Goal: Obtain resource: Download file/media

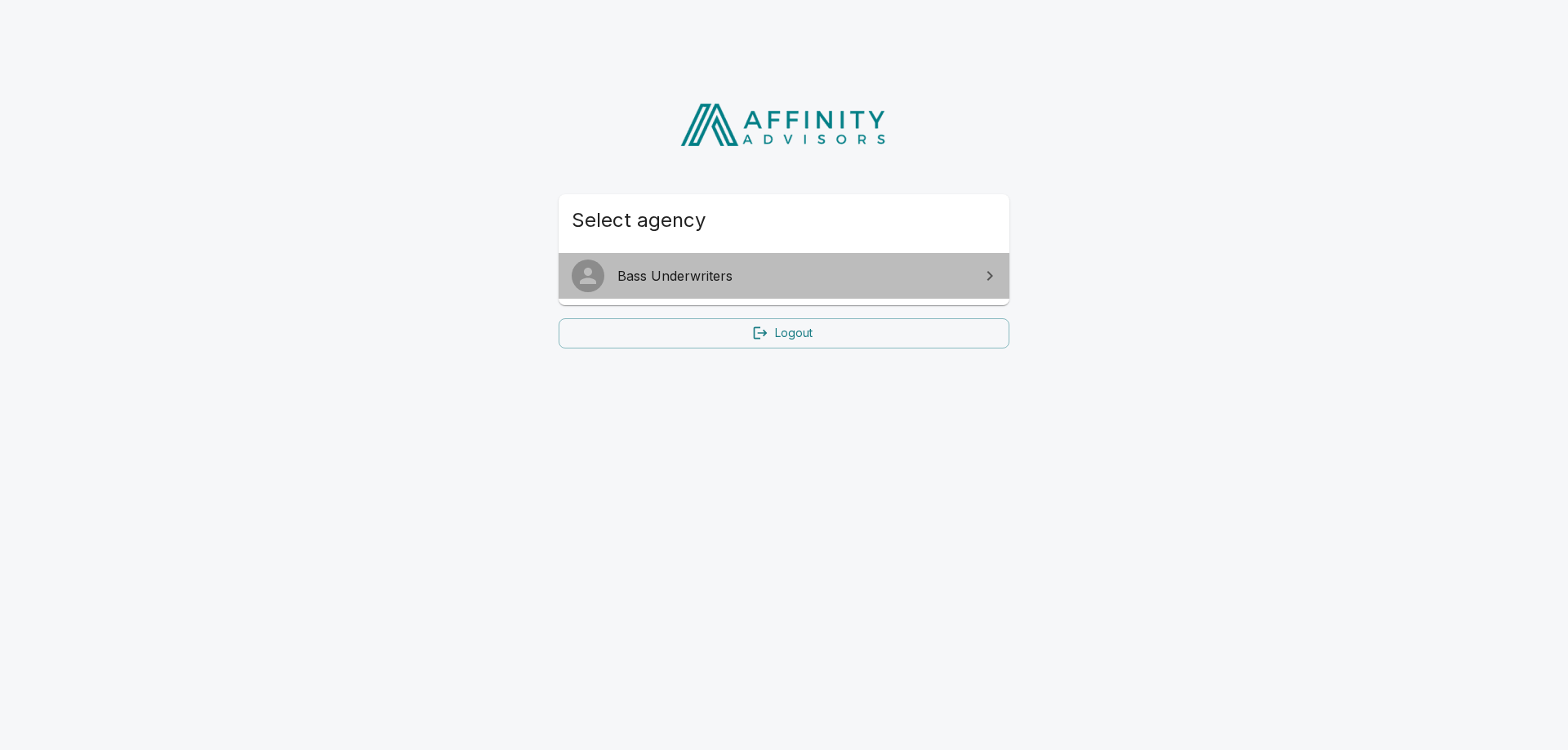
drag, startPoint x: 922, startPoint y: 276, endPoint x: 931, endPoint y: 278, distance: 9.2
click at [922, 276] on span "Bass Underwriters" at bounding box center [794, 276] width 353 height 19
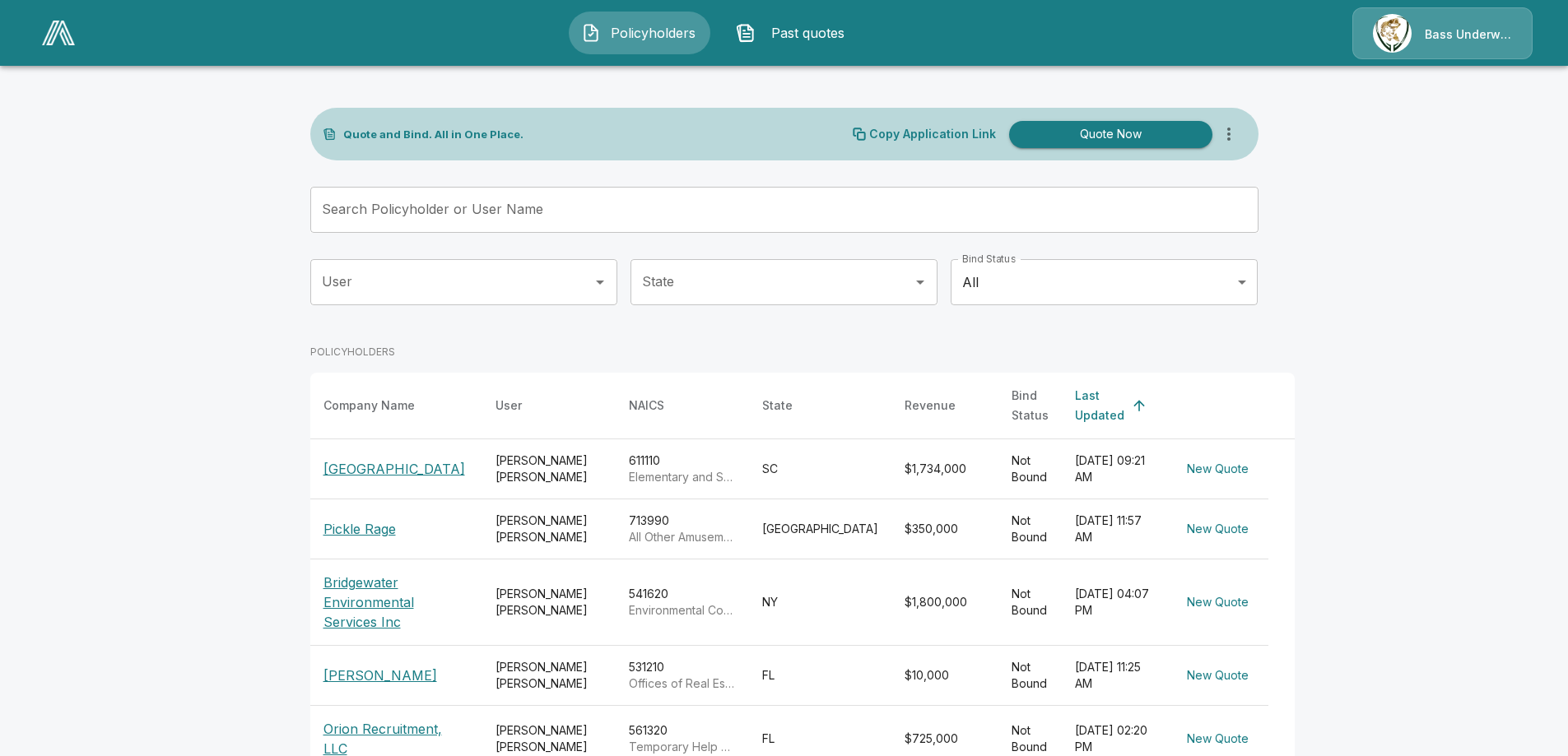
click at [466, 275] on input "User" at bounding box center [452, 283] width 267 height 31
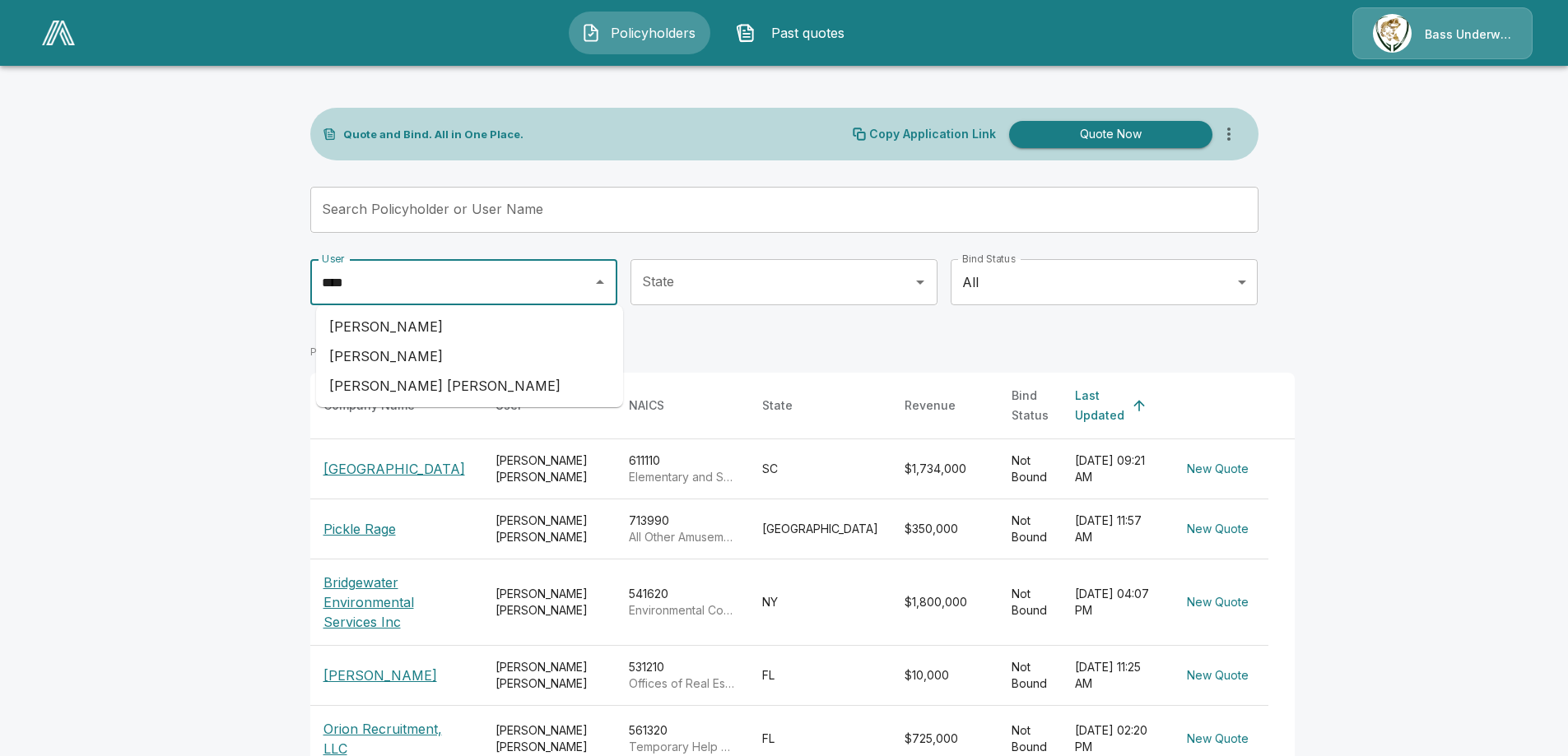
click at [411, 361] on li "Sara Nalley" at bounding box center [469, 356] width 307 height 29
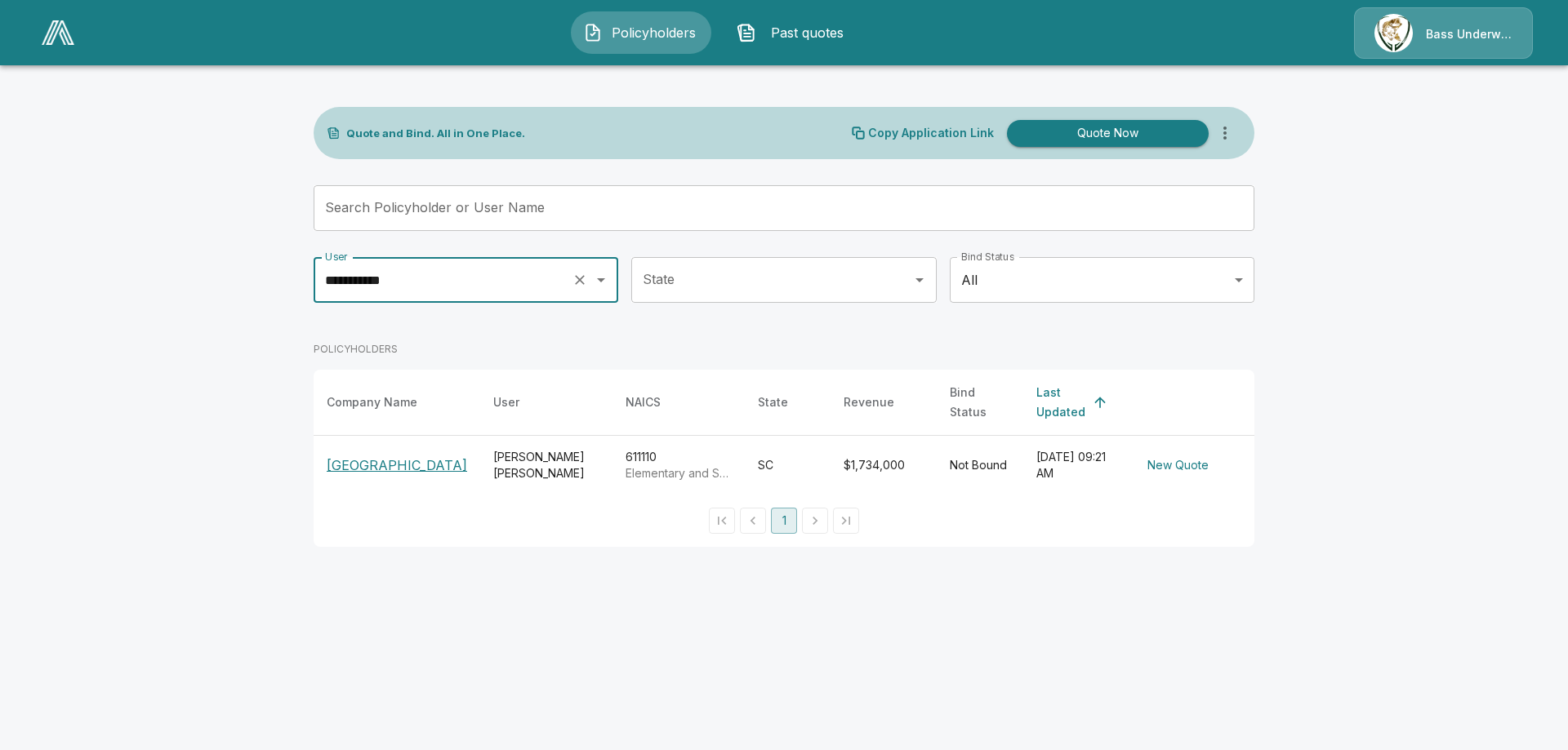
type input "**********"
click at [986, 457] on td "Not Bound" at bounding box center [979, 466] width 87 height 59
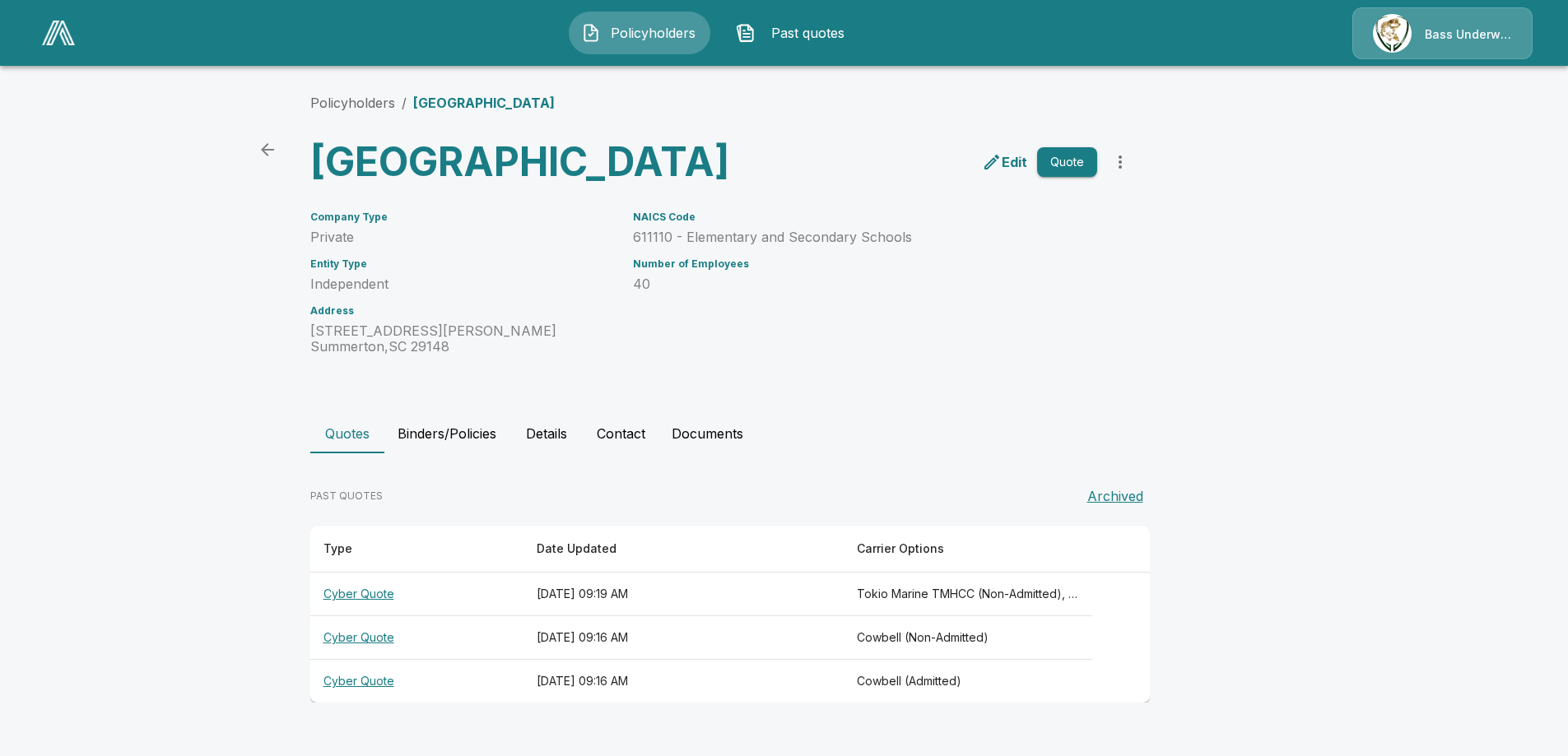
scroll to position [24, 0]
click at [380, 704] on th "Cyber Quote" at bounding box center [416, 681] width 213 height 43
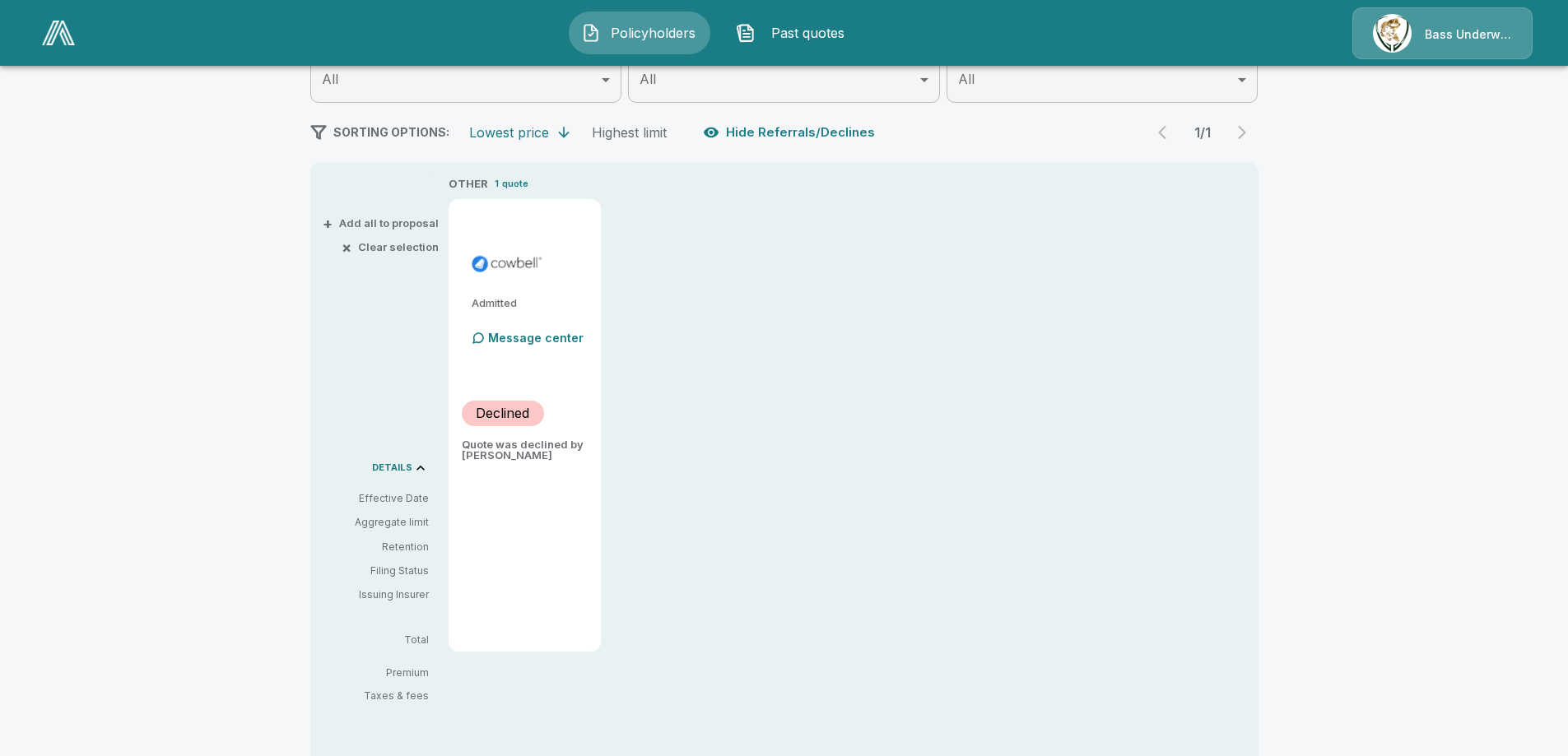
scroll to position [115, 0]
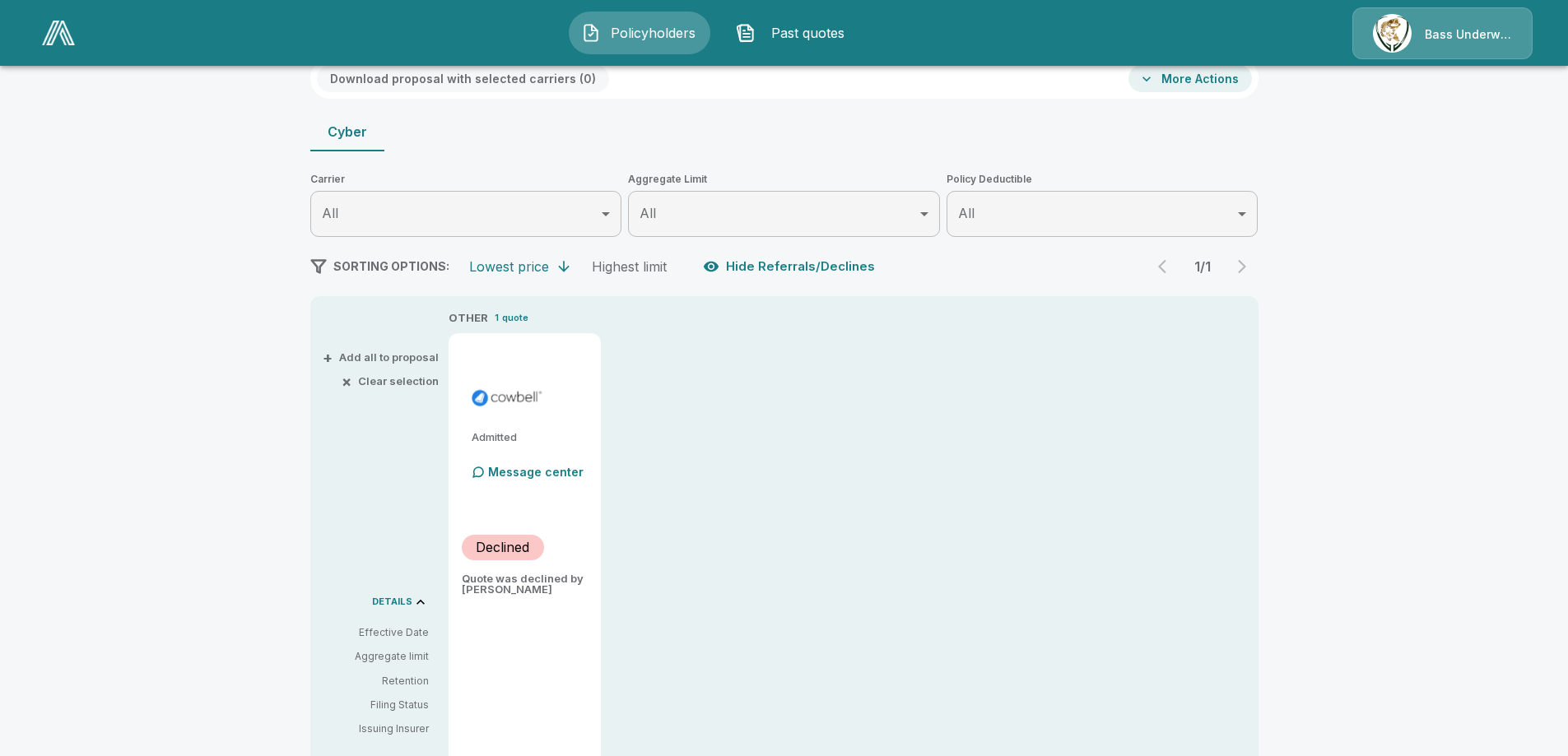
drag, startPoint x: 541, startPoint y: 590, endPoint x: 533, endPoint y: 601, distance: 13.6
click at [533, 601] on div "Admitted Message center Declined Quote was declined by Cowbell" at bounding box center [524, 559] width 152 height 453
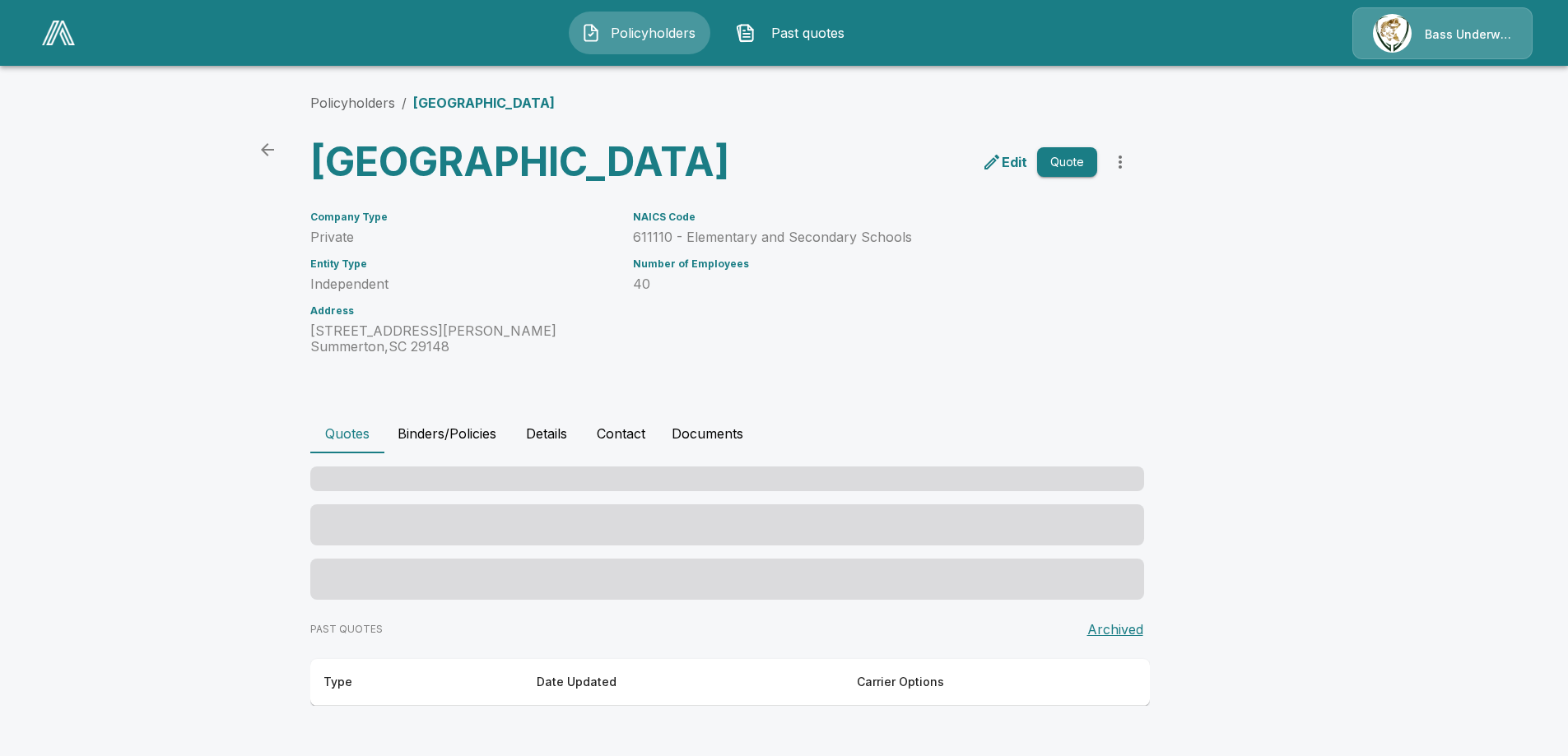
scroll to position [24, 0]
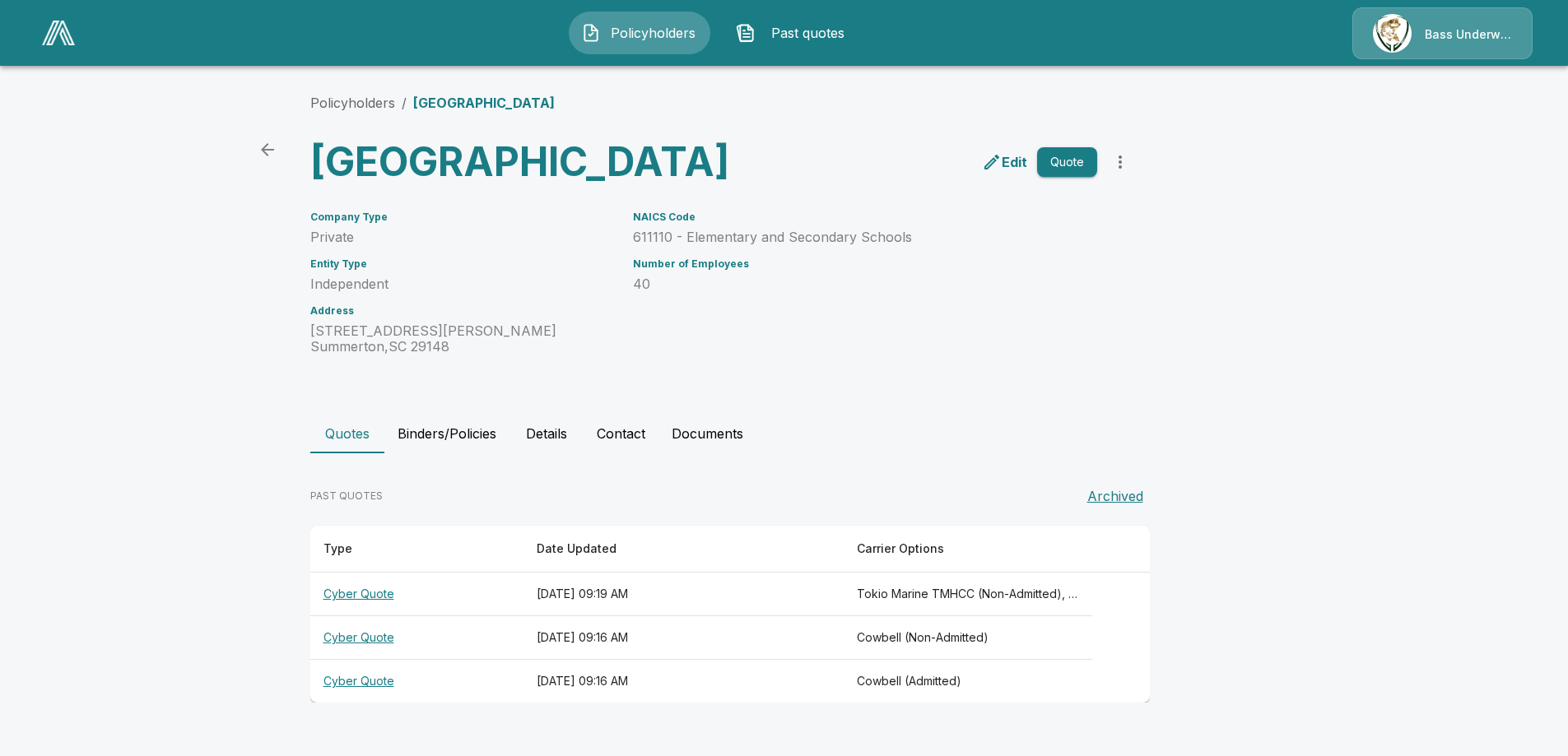
click at [363, 658] on th "Cyber Quote" at bounding box center [416, 638] width 213 height 43
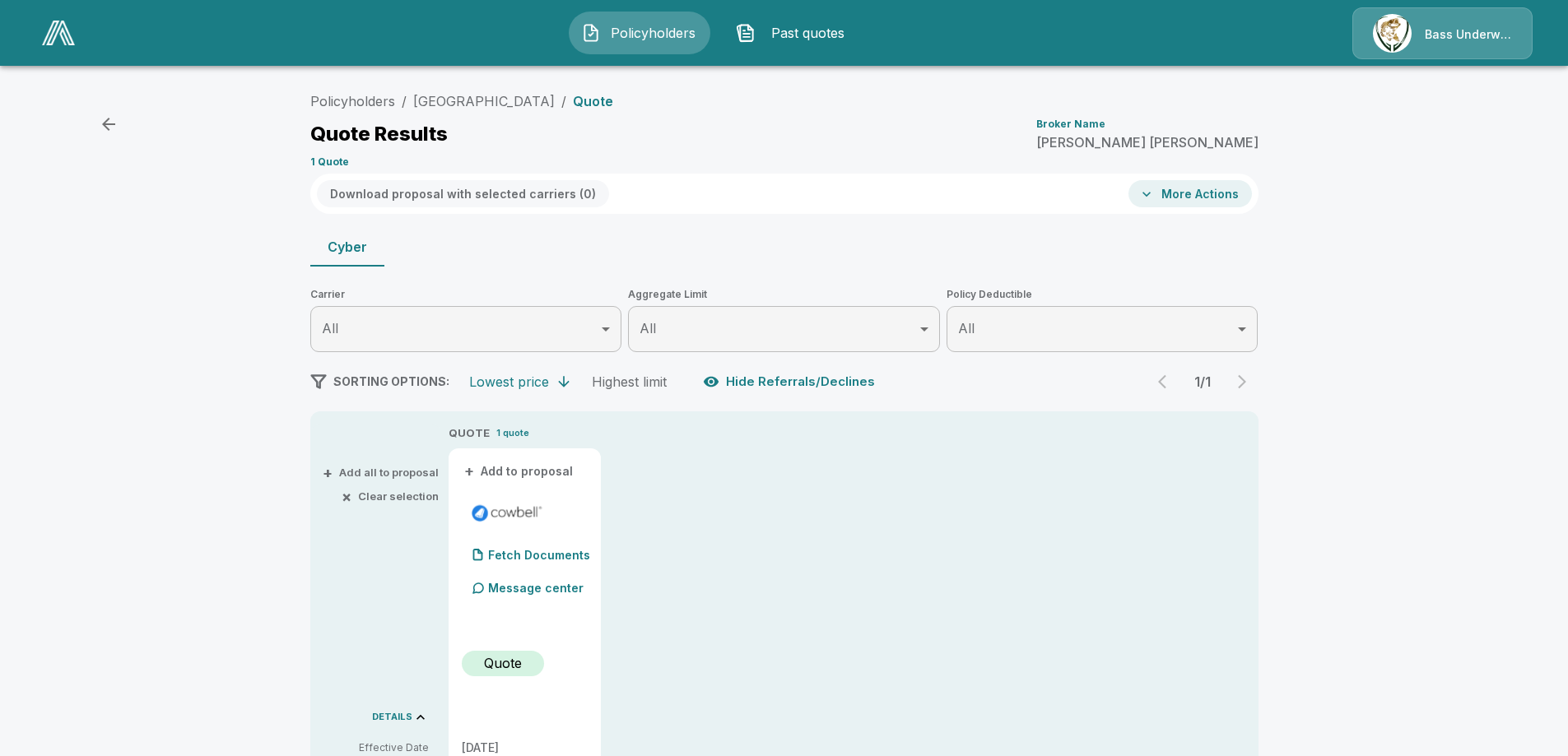
scroll to position [24, 0]
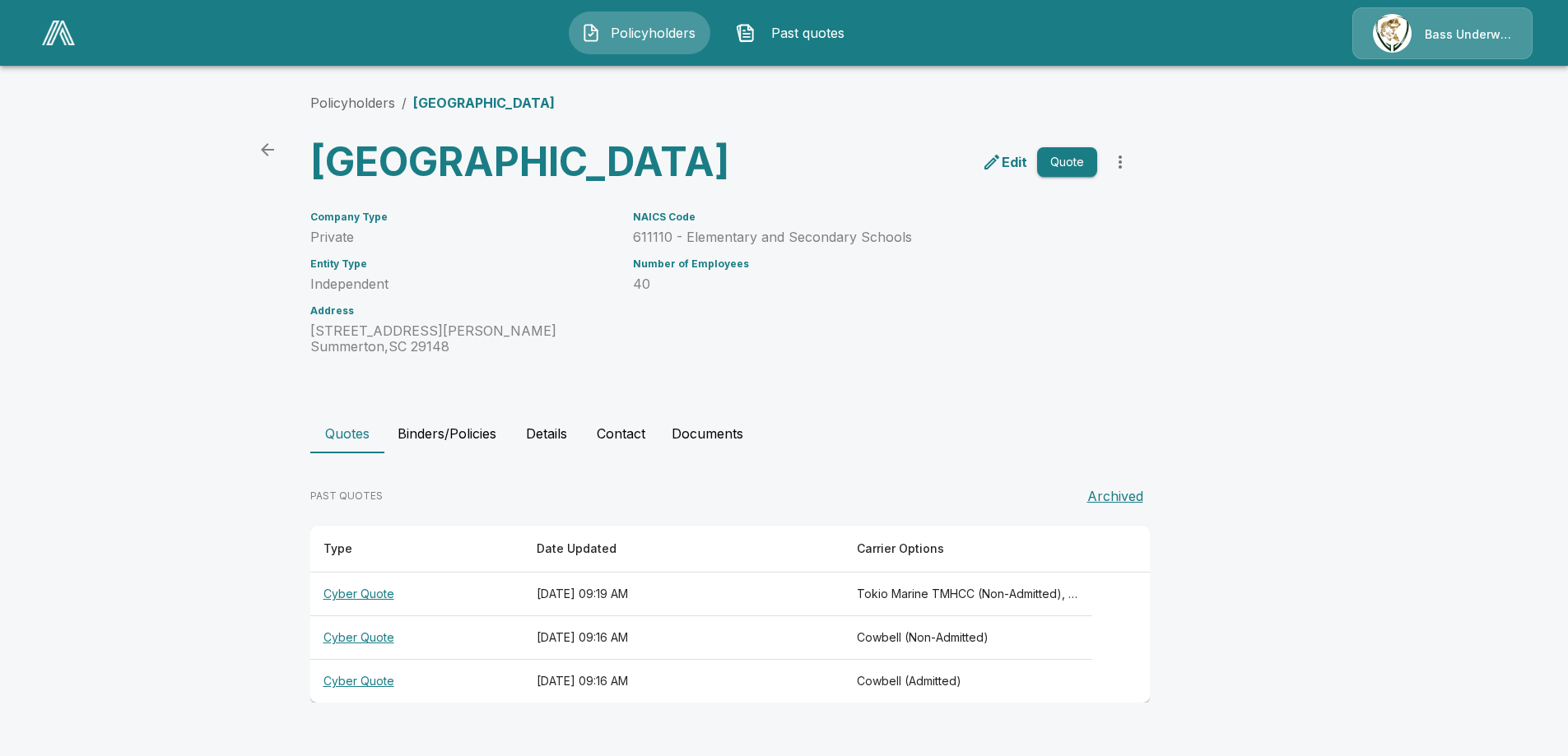
click at [384, 615] on th "Cyber Quote" at bounding box center [416, 594] width 213 height 43
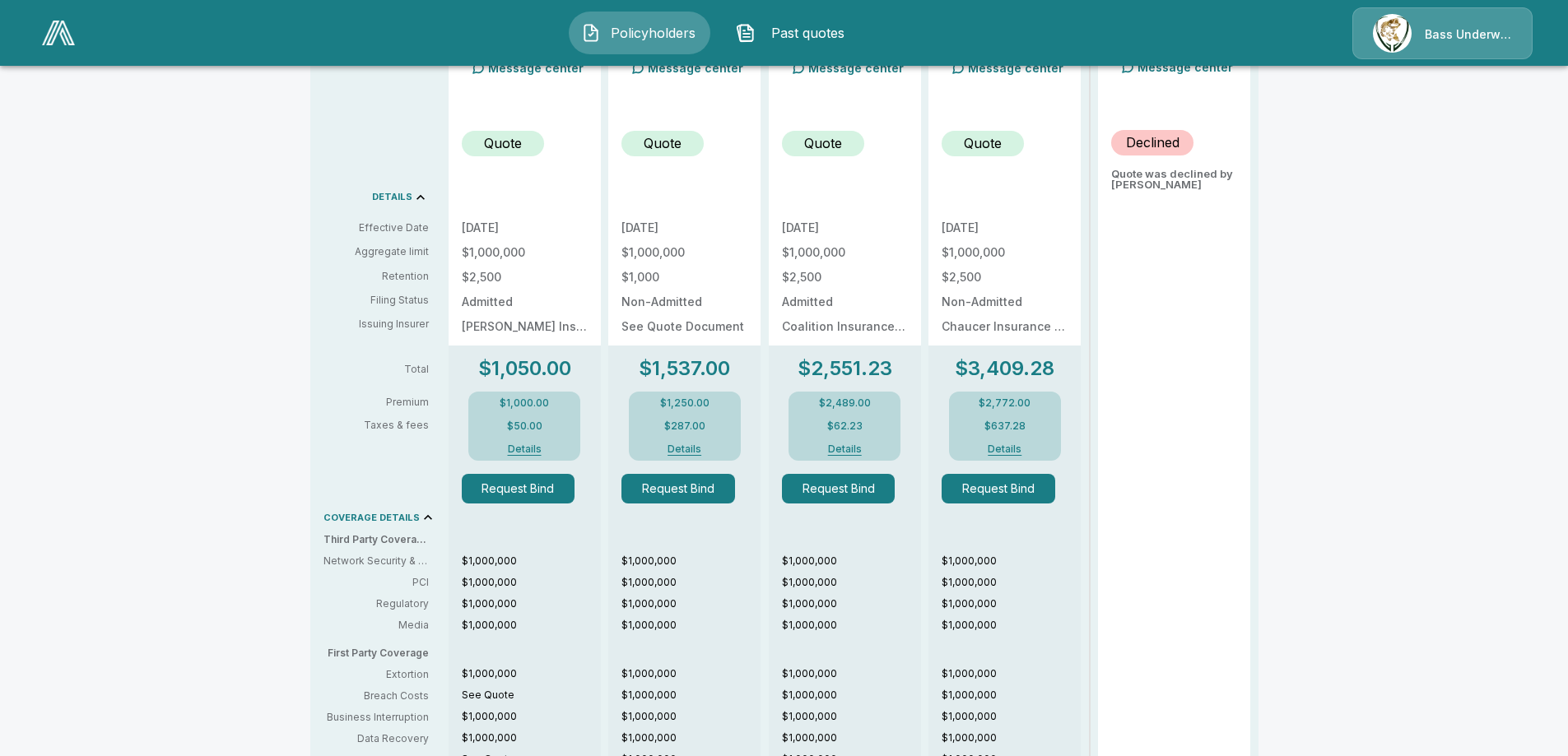
scroll to position [494, 0]
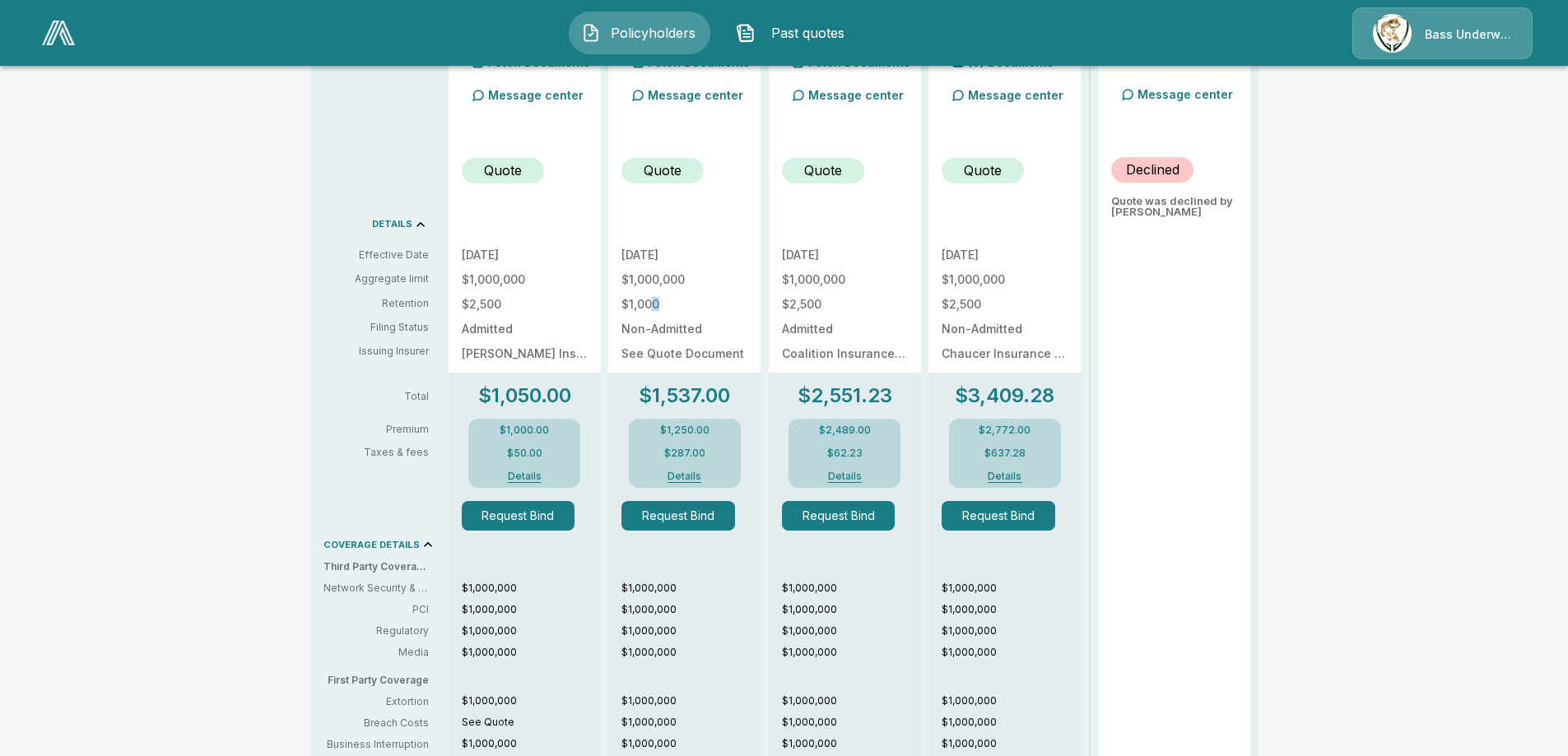
drag, startPoint x: 661, startPoint y: 303, endPoint x: 683, endPoint y: 316, distance: 25.6
click at [683, 316] on div "10/1/2025 $1,000,000 $1,000 Non-Admitted See Quote Document" at bounding box center [684, 304] width 126 height 110
click at [682, 314] on div "10/1/2025 $1,000,000 $1,000 Non-Admitted See Quote Document" at bounding box center [684, 304] width 126 height 110
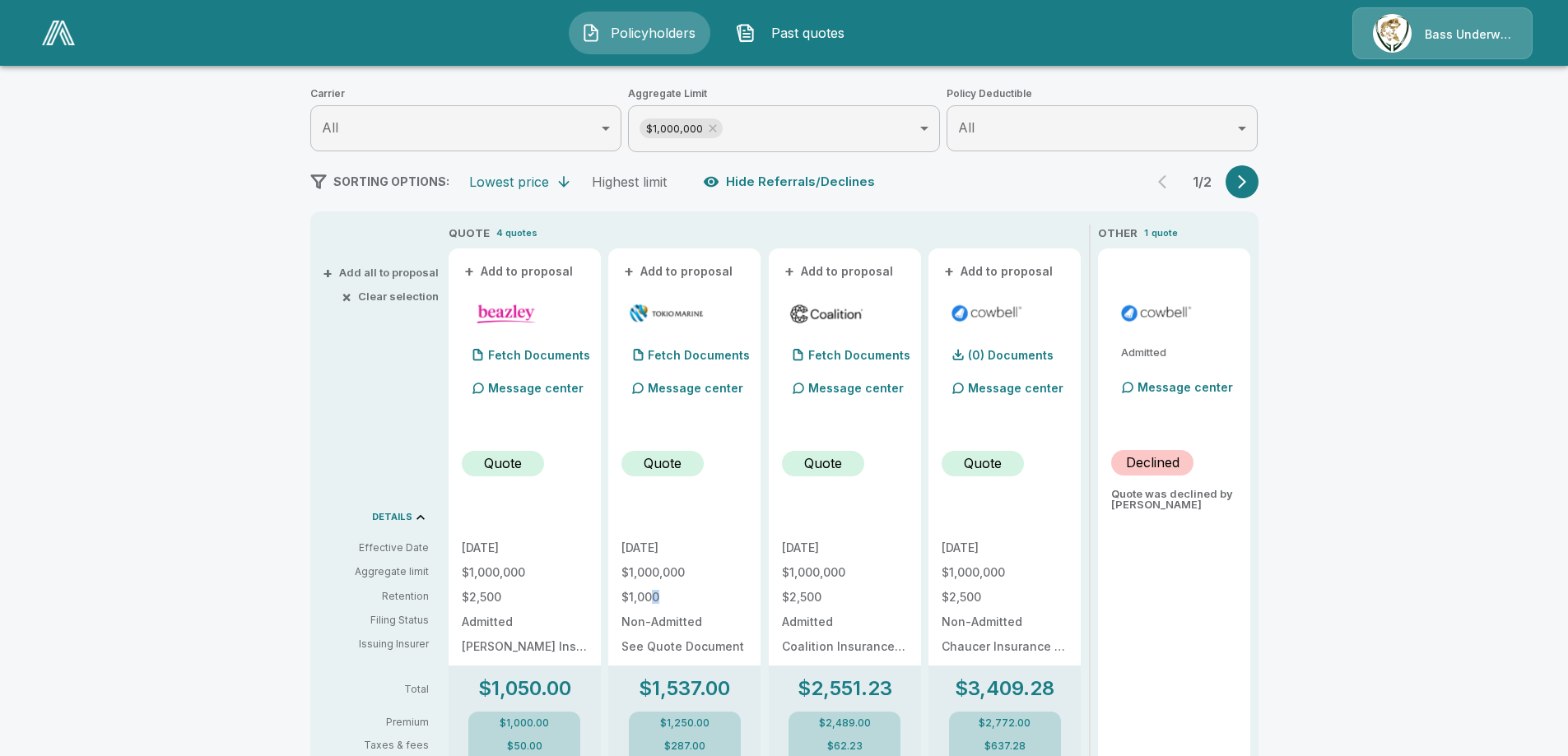
scroll to position [246, 0]
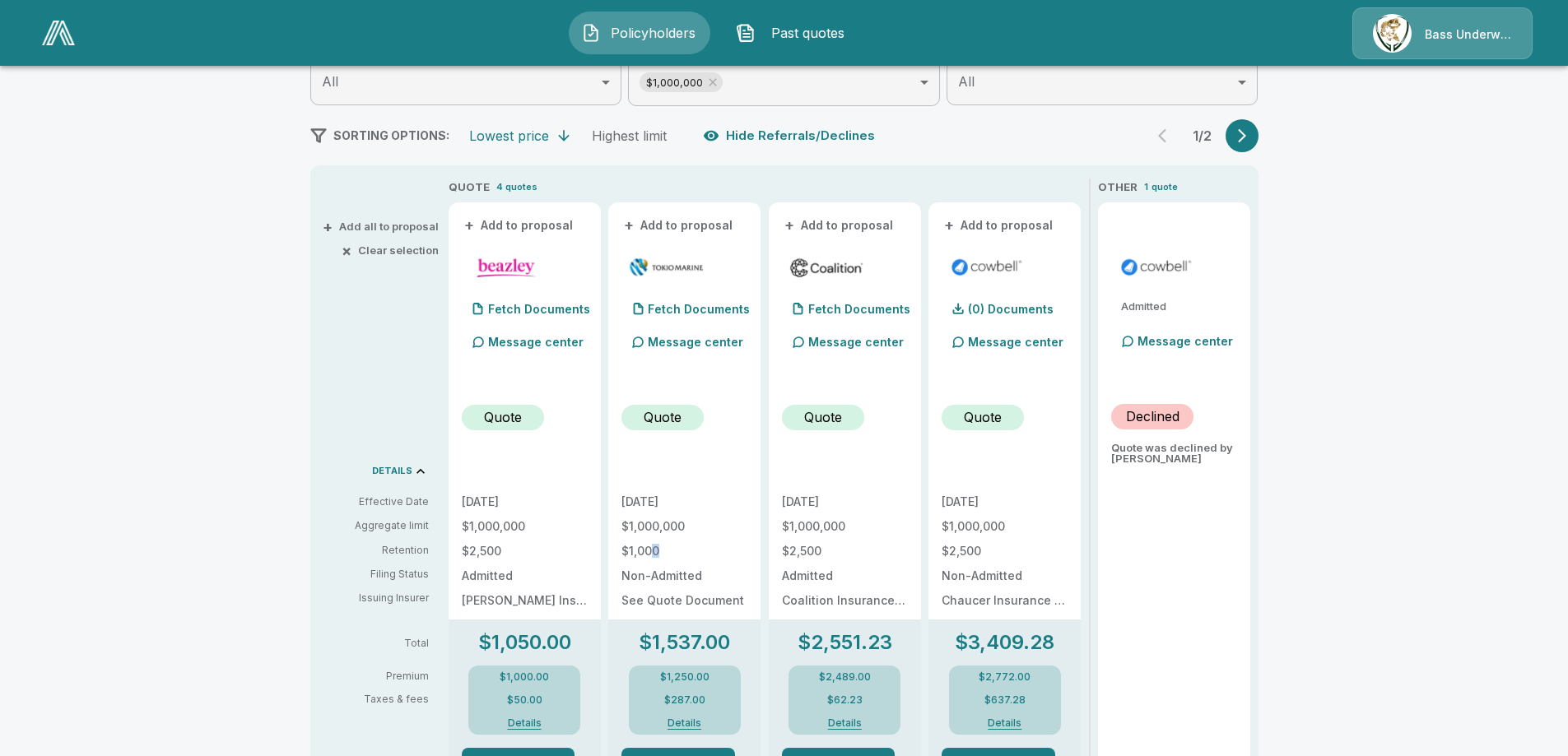
click at [1247, 134] on icon "button" at bounding box center [1241, 135] width 17 height 17
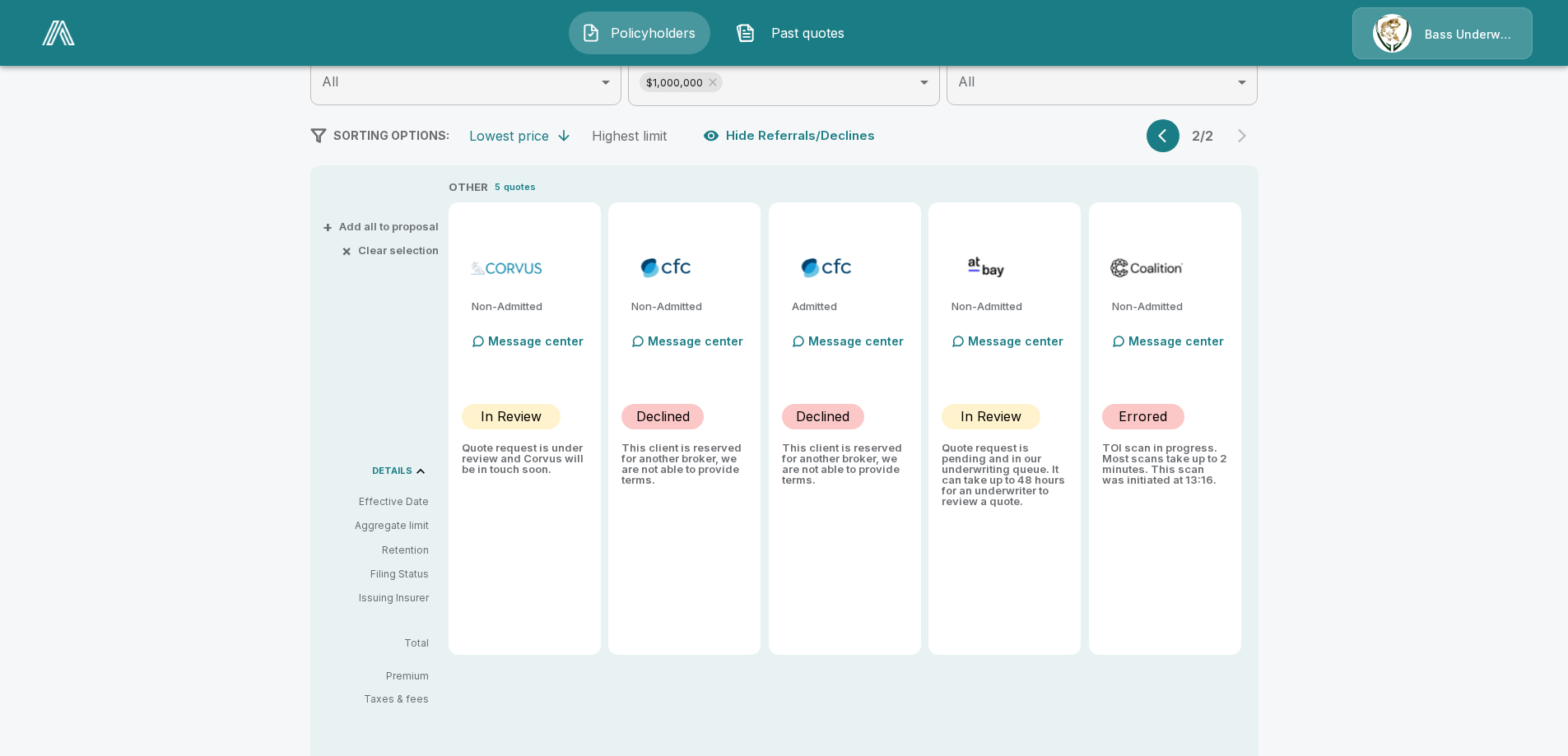
click at [1162, 135] on button "button" at bounding box center [1163, 136] width 33 height 33
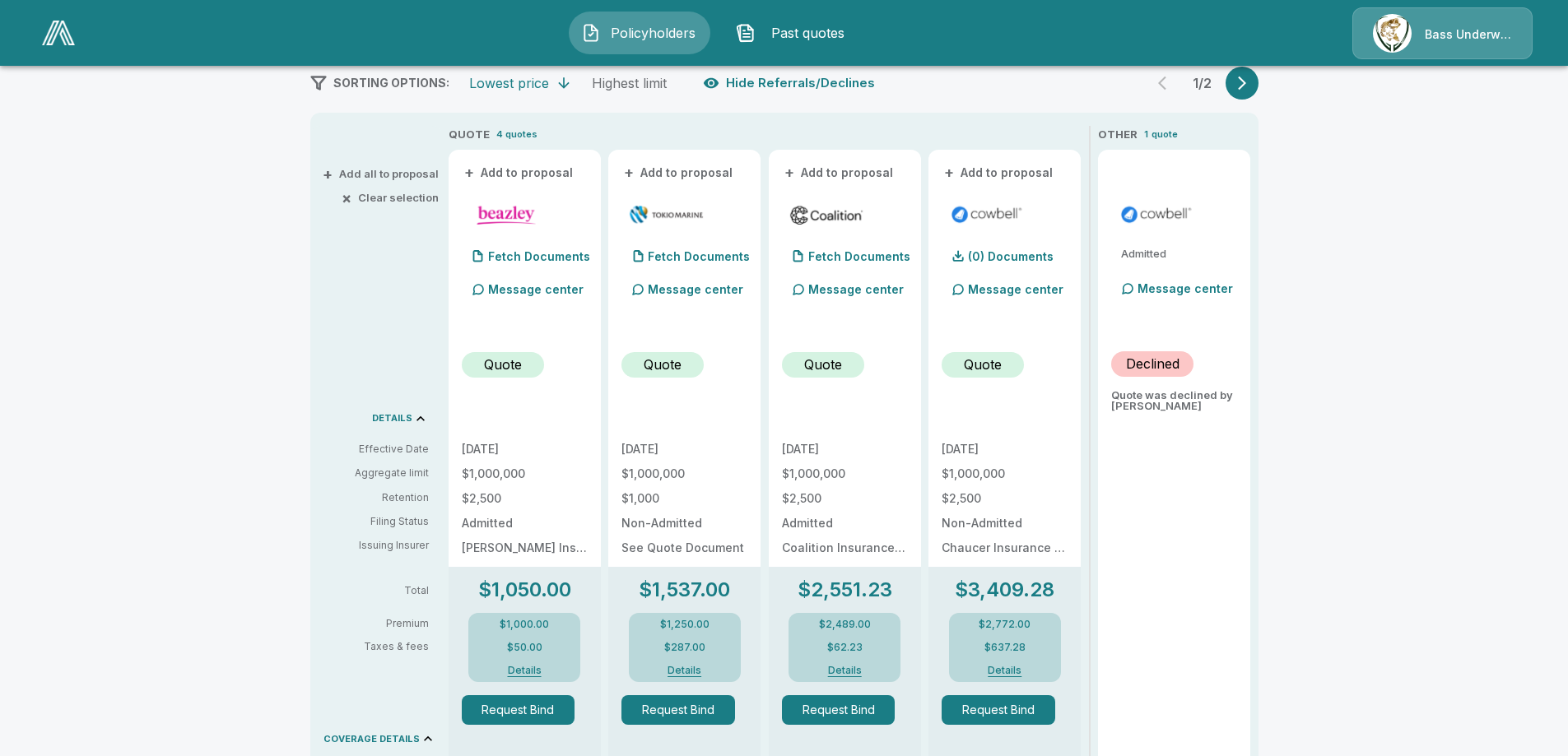
scroll to position [329, 0]
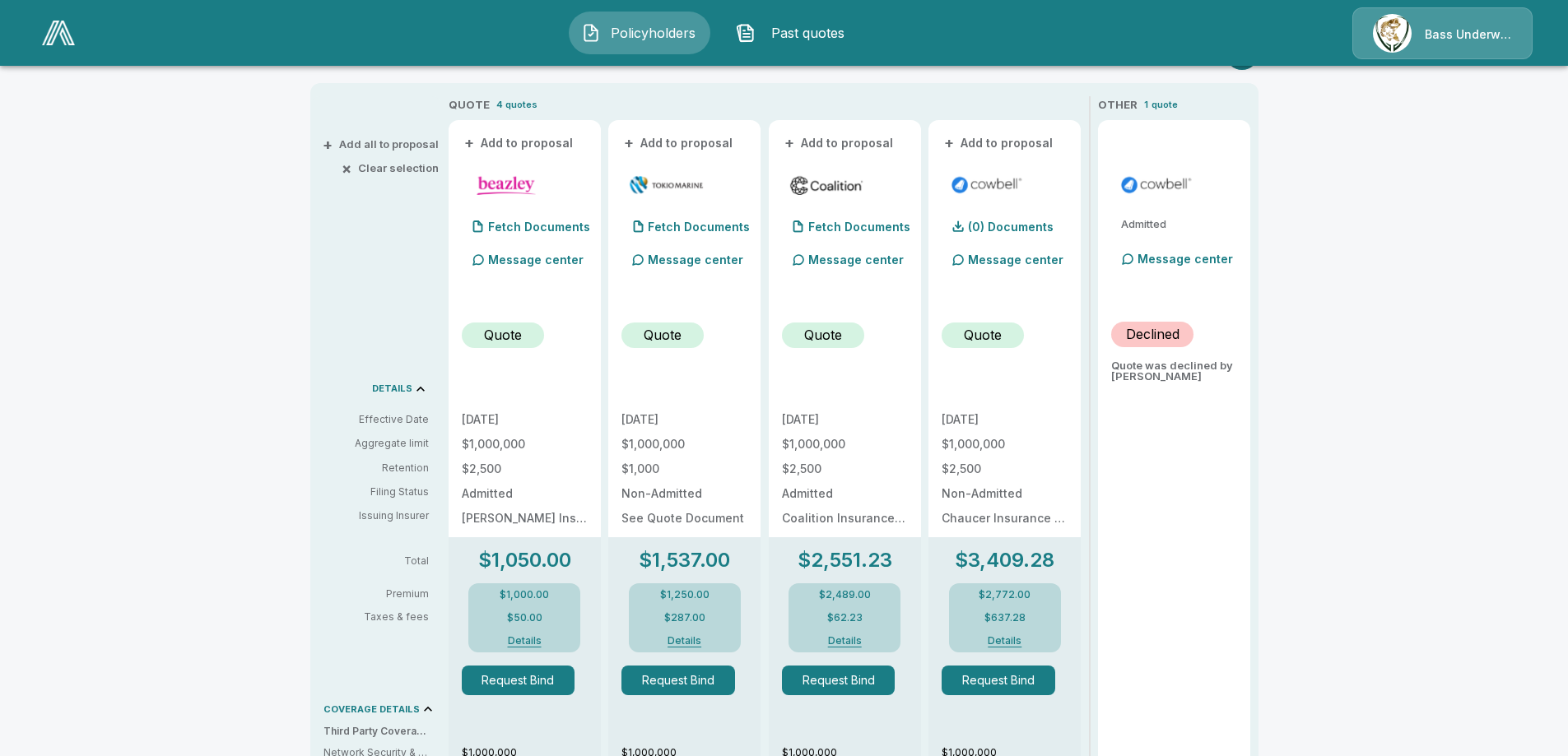
click at [534, 638] on button "Details" at bounding box center [523, 641] width 66 height 10
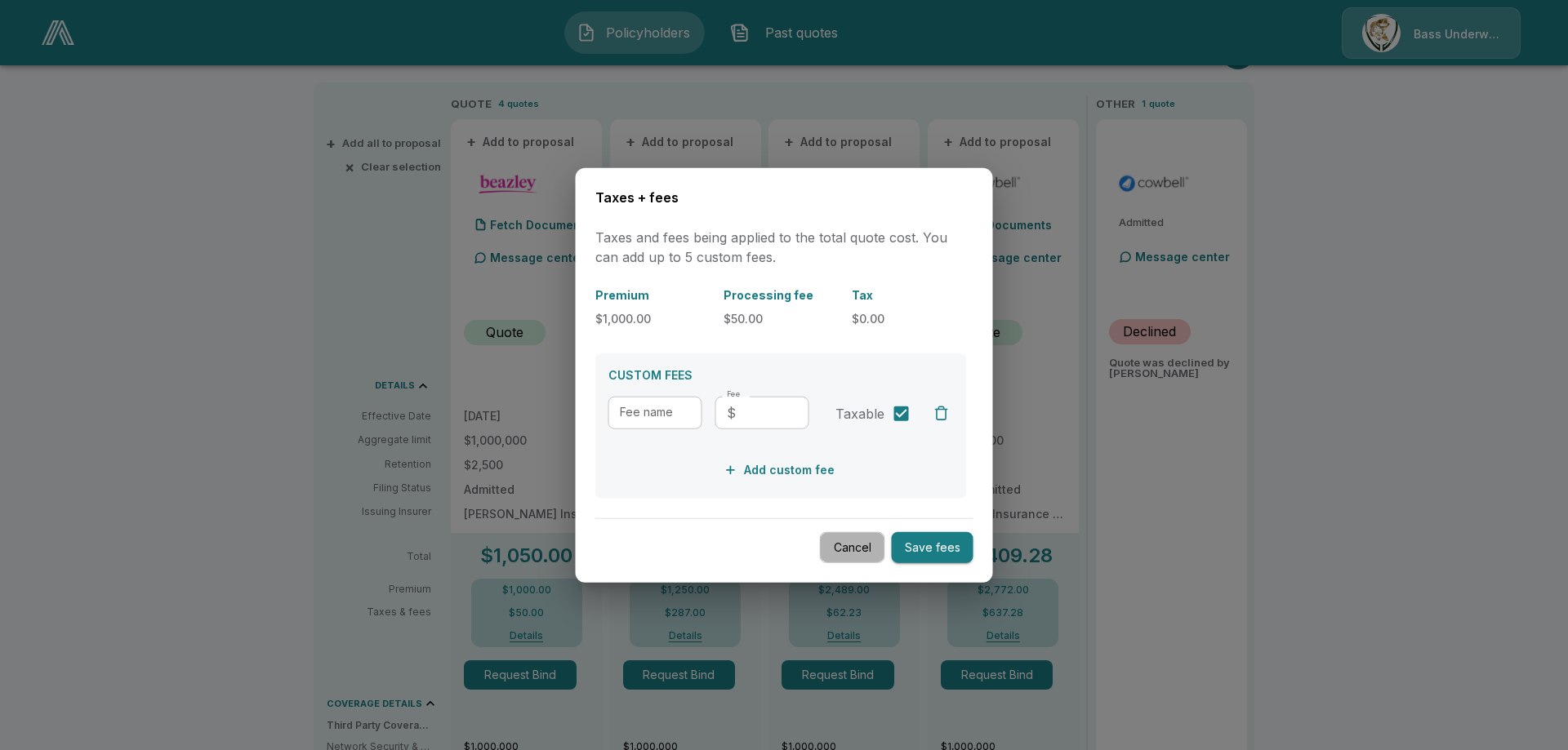
click at [853, 544] on button "Cancel" at bounding box center [852, 547] width 65 height 32
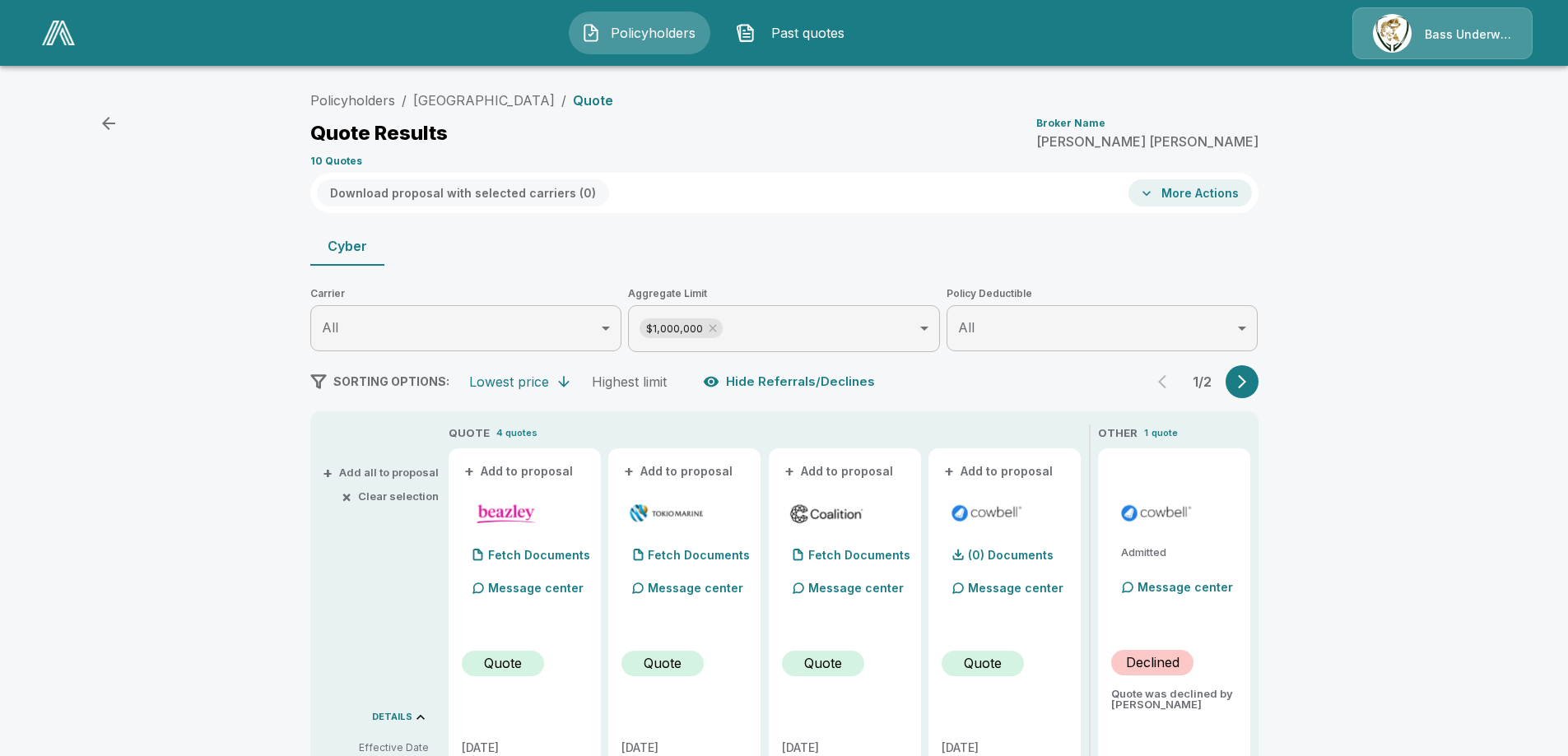
scroll to position [0, 0]
click at [1168, 435] on p "quote" at bounding box center [1164, 434] width 27 height 14
click at [1179, 192] on button "More Actions" at bounding box center [1190, 194] width 124 height 27
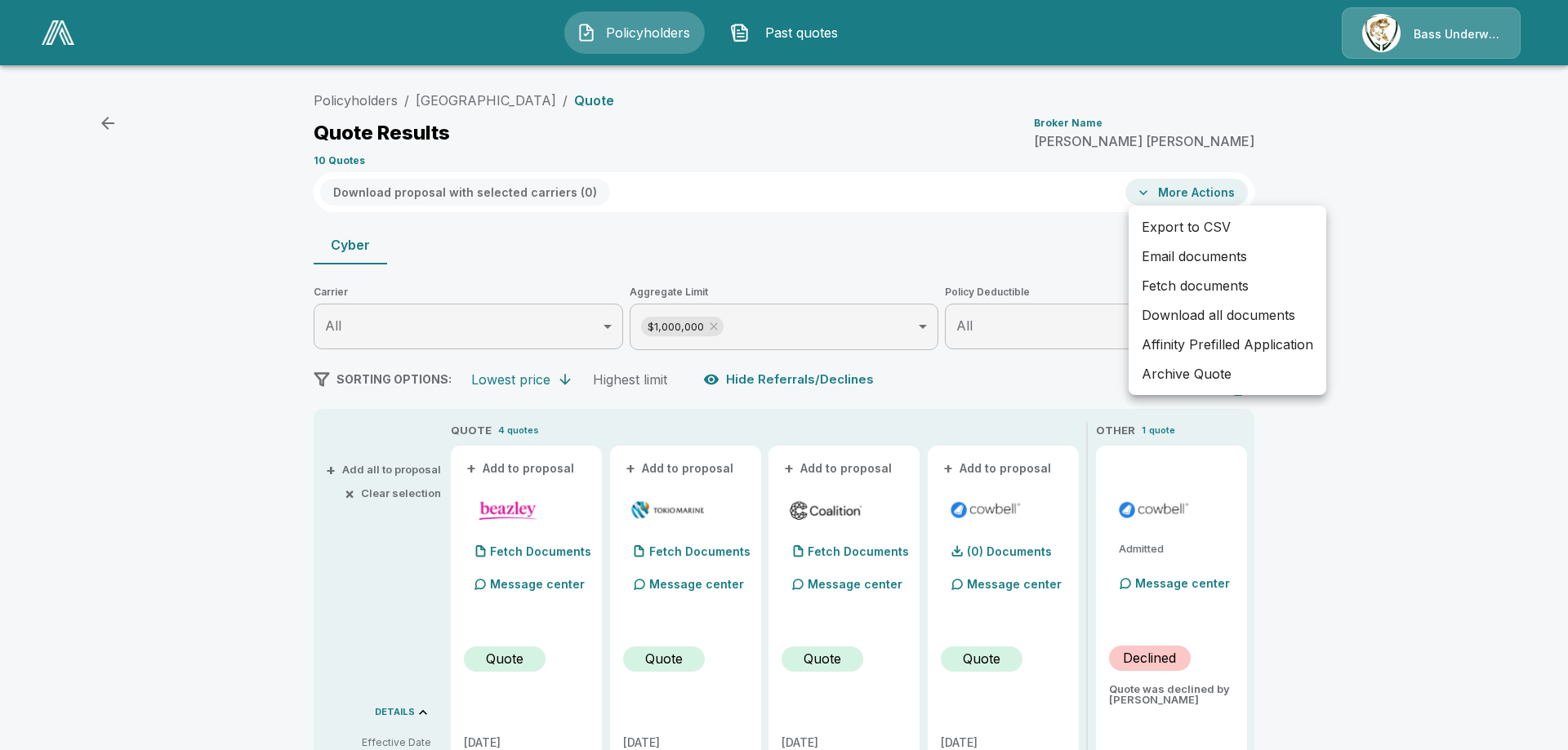
click at [1239, 319] on li "Download all documents" at bounding box center [1227, 315] width 198 height 29
click at [1473, 327] on div at bounding box center [784, 375] width 1568 height 750
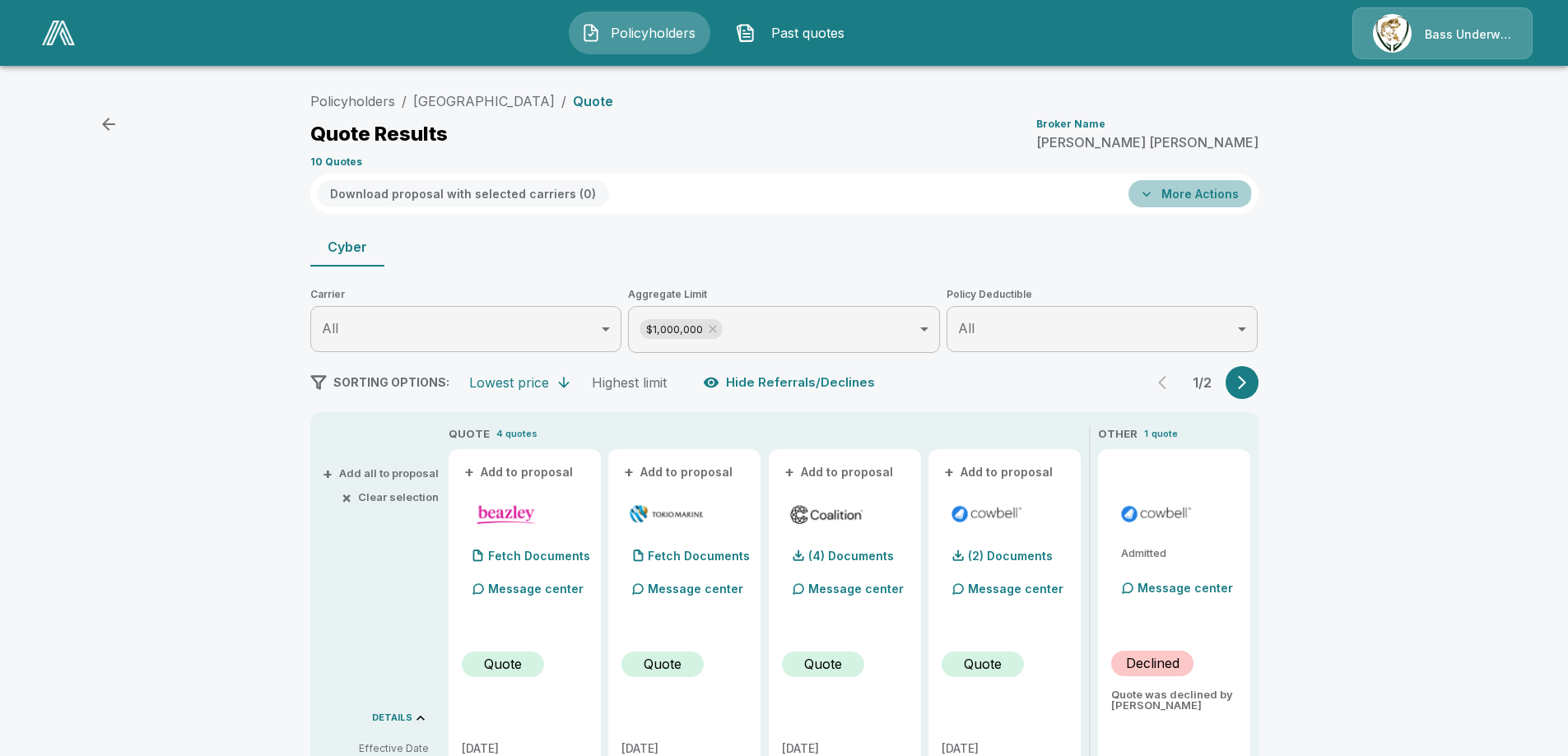
click at [1184, 191] on button "More Actions" at bounding box center [1190, 194] width 124 height 27
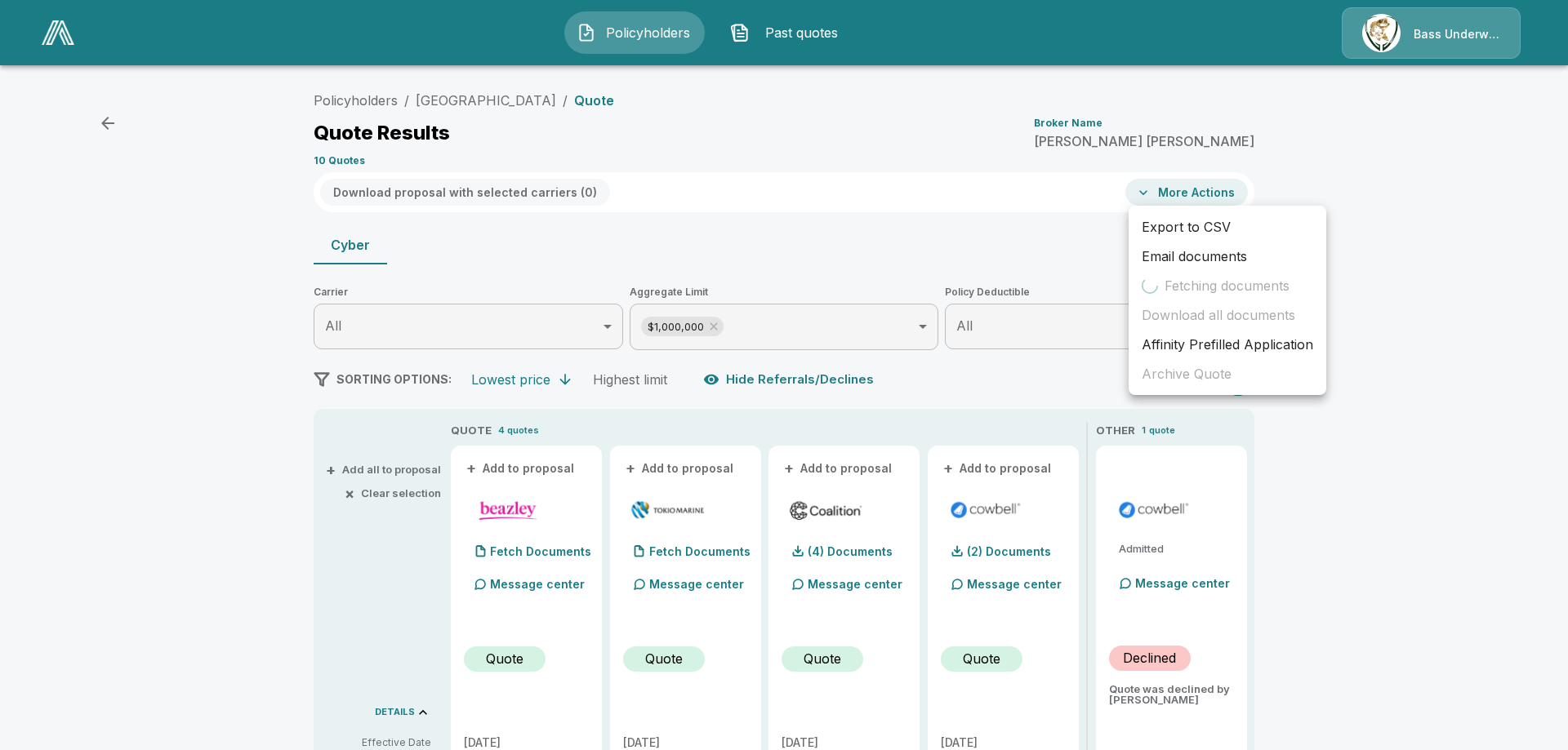
click at [1420, 244] on div at bounding box center [784, 375] width 1568 height 750
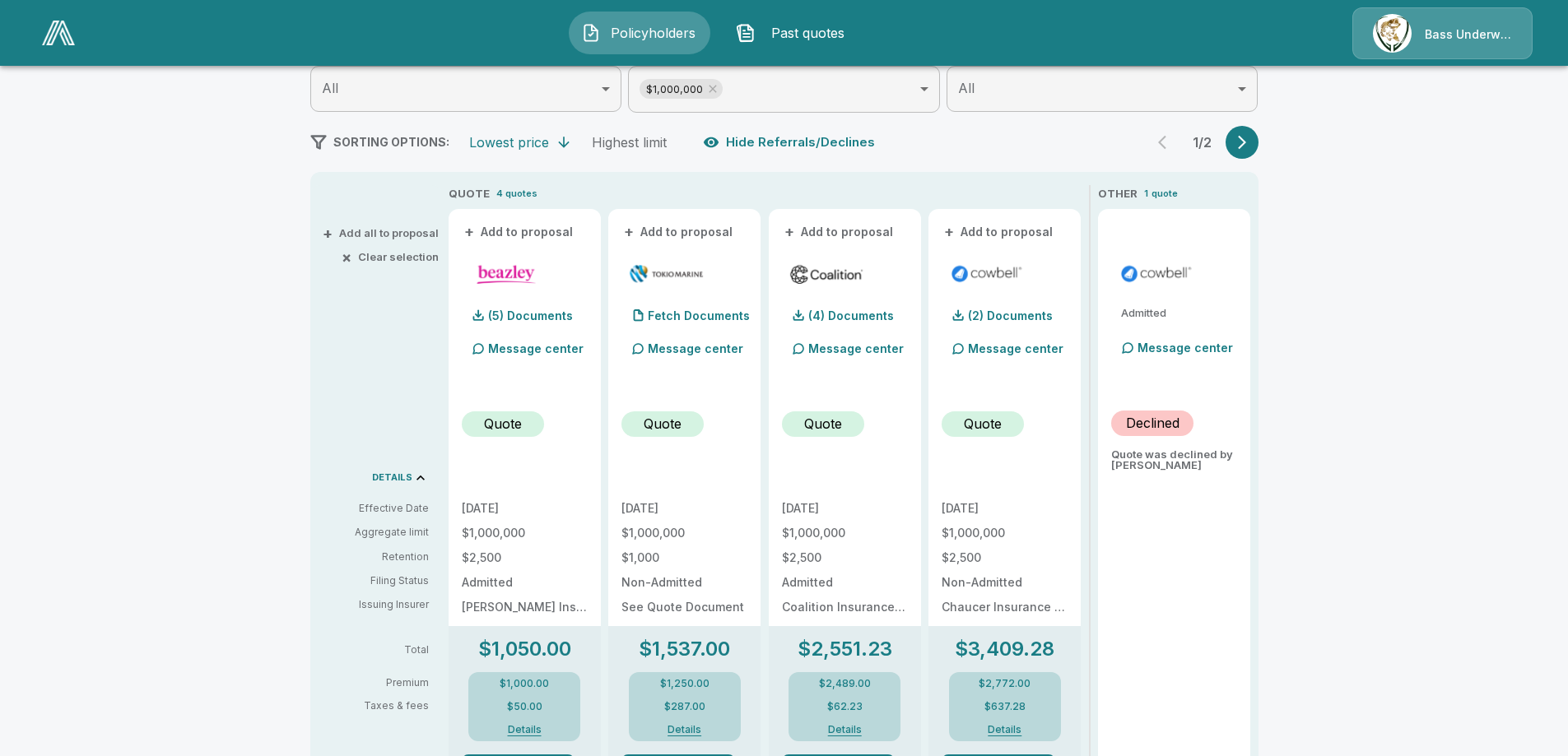
scroll to position [246, 0]
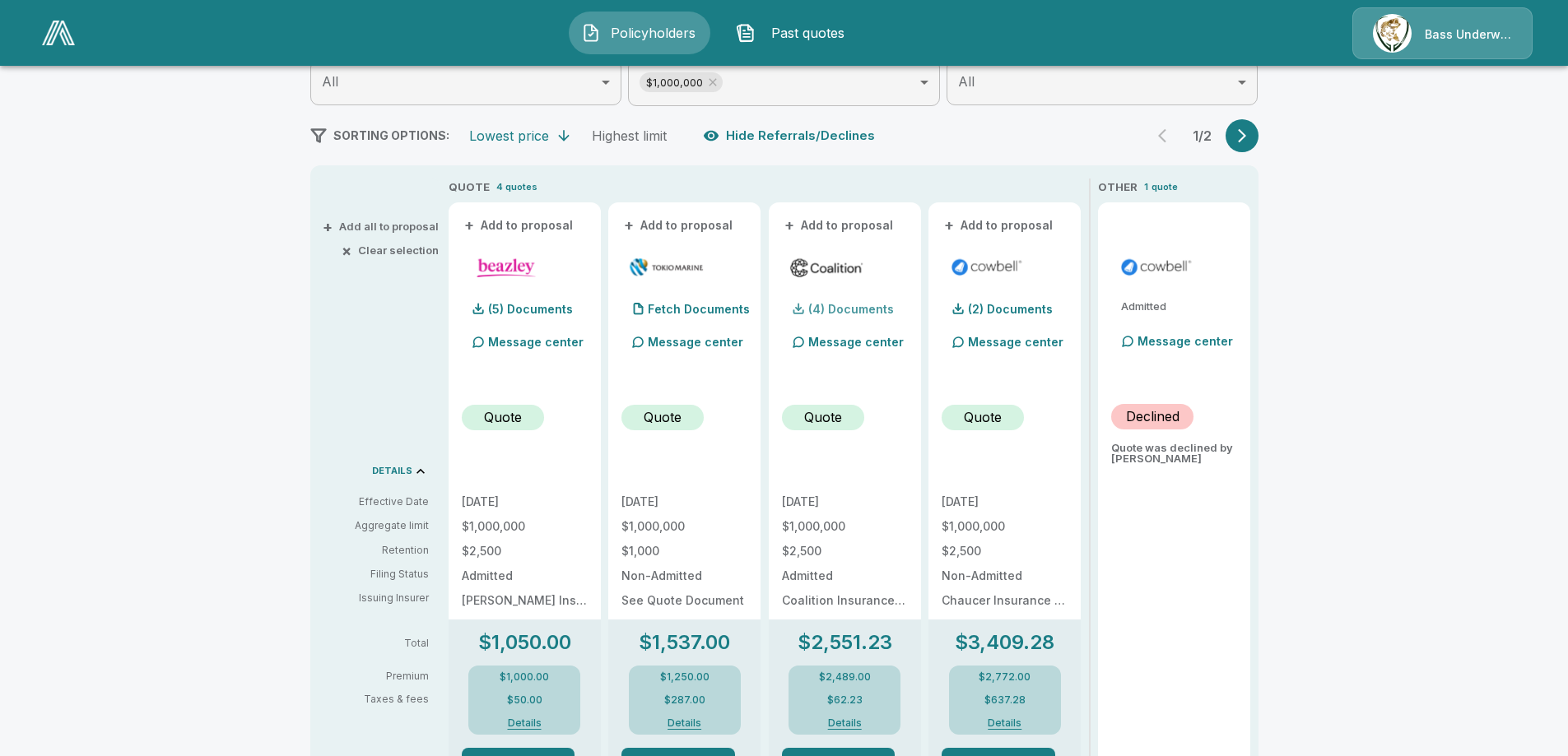
click at [875, 308] on p "(4) Documents" at bounding box center [850, 309] width 85 height 12
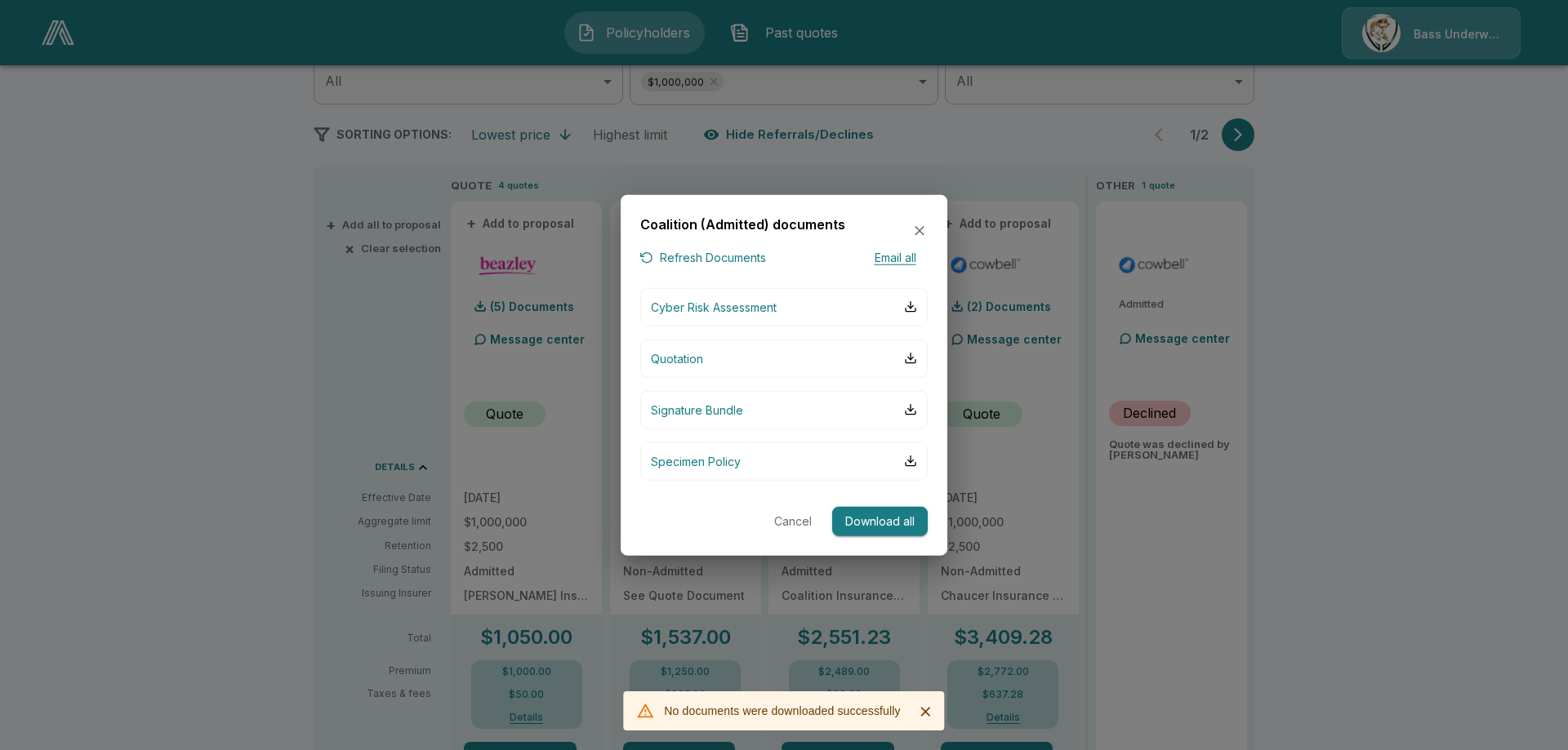
click at [916, 226] on icon "button" at bounding box center [919, 231] width 17 height 17
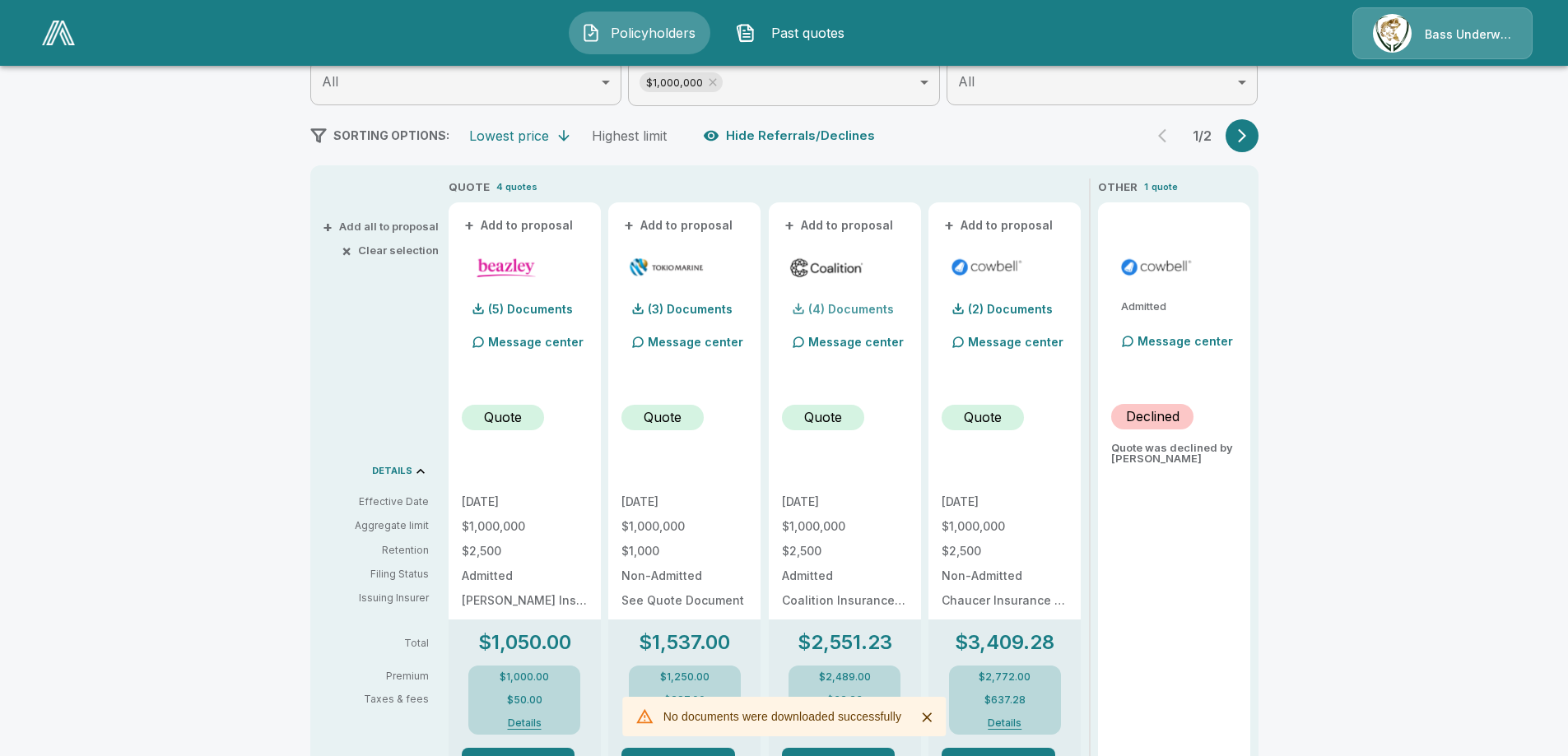
click at [847, 307] on p "(4) Documents" at bounding box center [850, 309] width 85 height 12
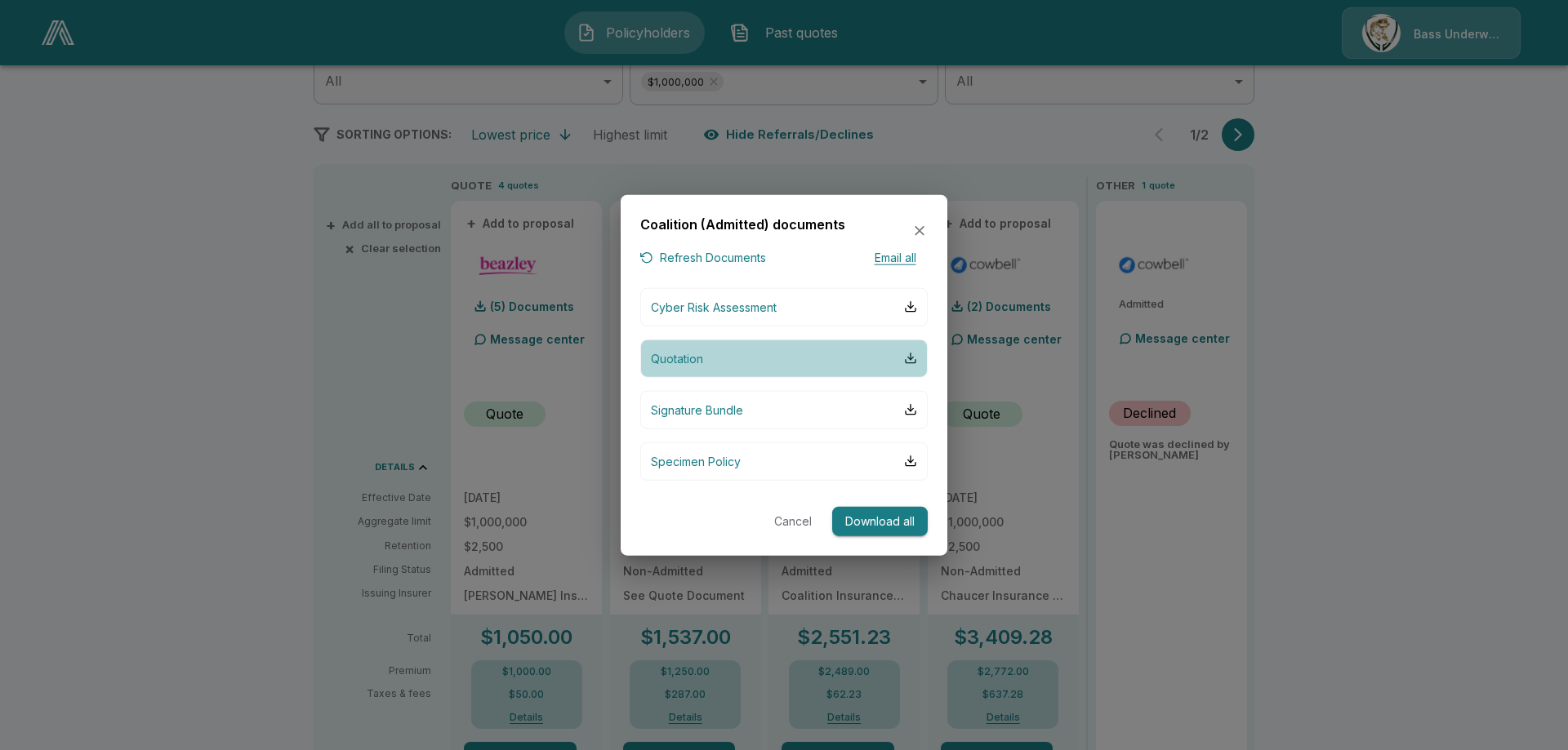
click at [685, 357] on p "Quotation" at bounding box center [677, 358] width 53 height 18
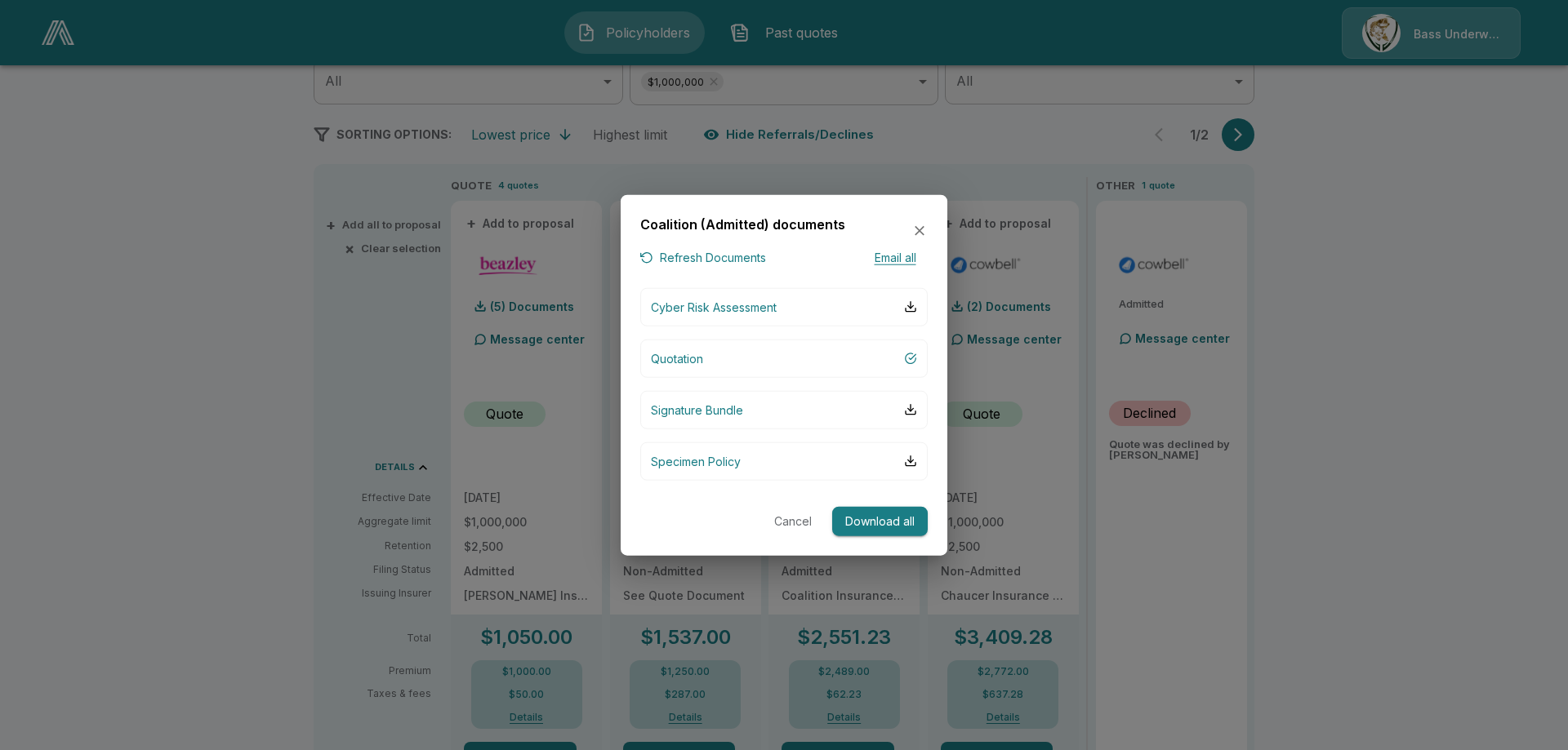
click at [918, 230] on icon "button" at bounding box center [920, 231] width 10 height 10
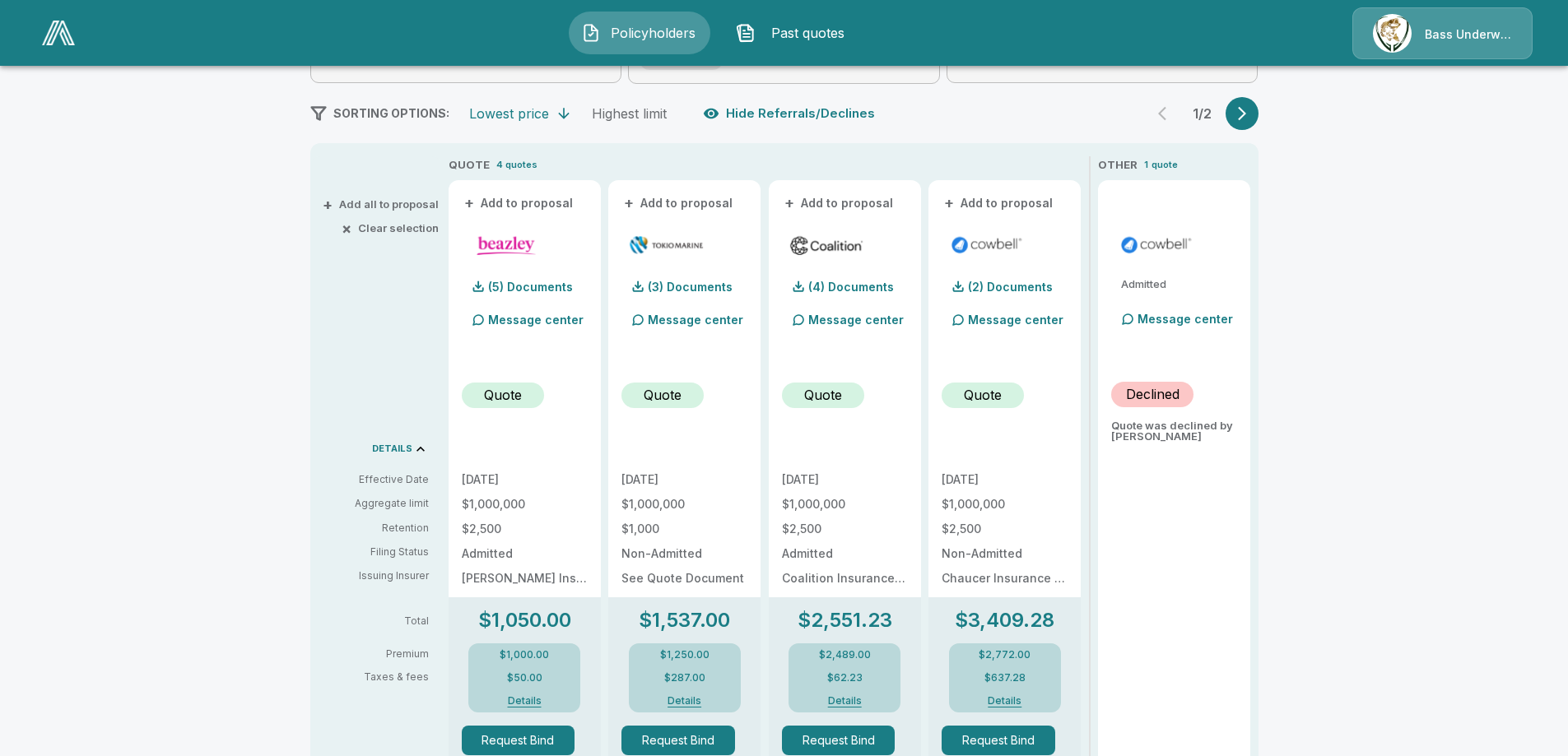
scroll to position [0, 0]
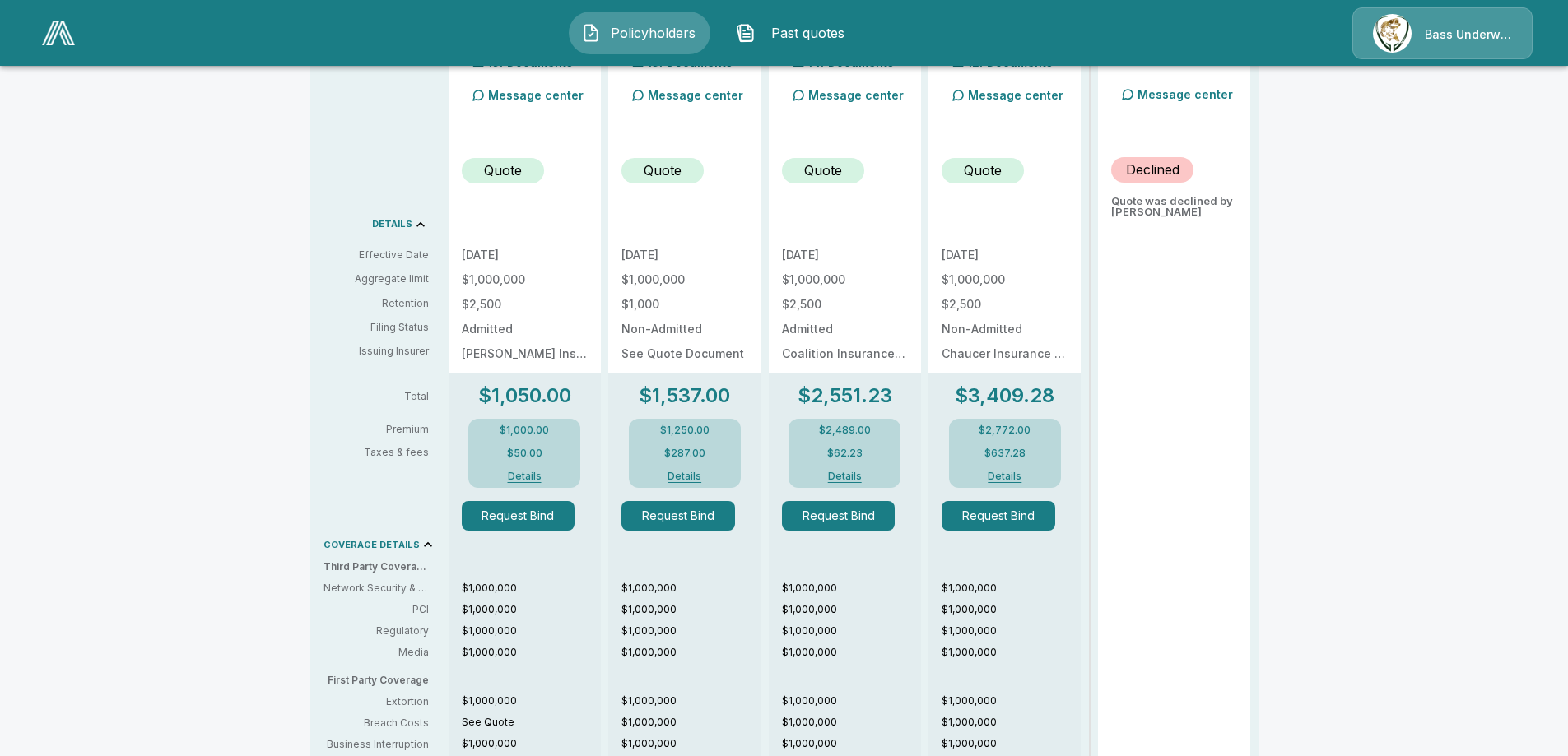
click at [1534, 366] on div "Policyholders / [GEOGRAPHIC_DATA] / Quote Quote Results Broker Name [PERSON_NAM…" at bounding box center [784, 427] width 1568 height 1686
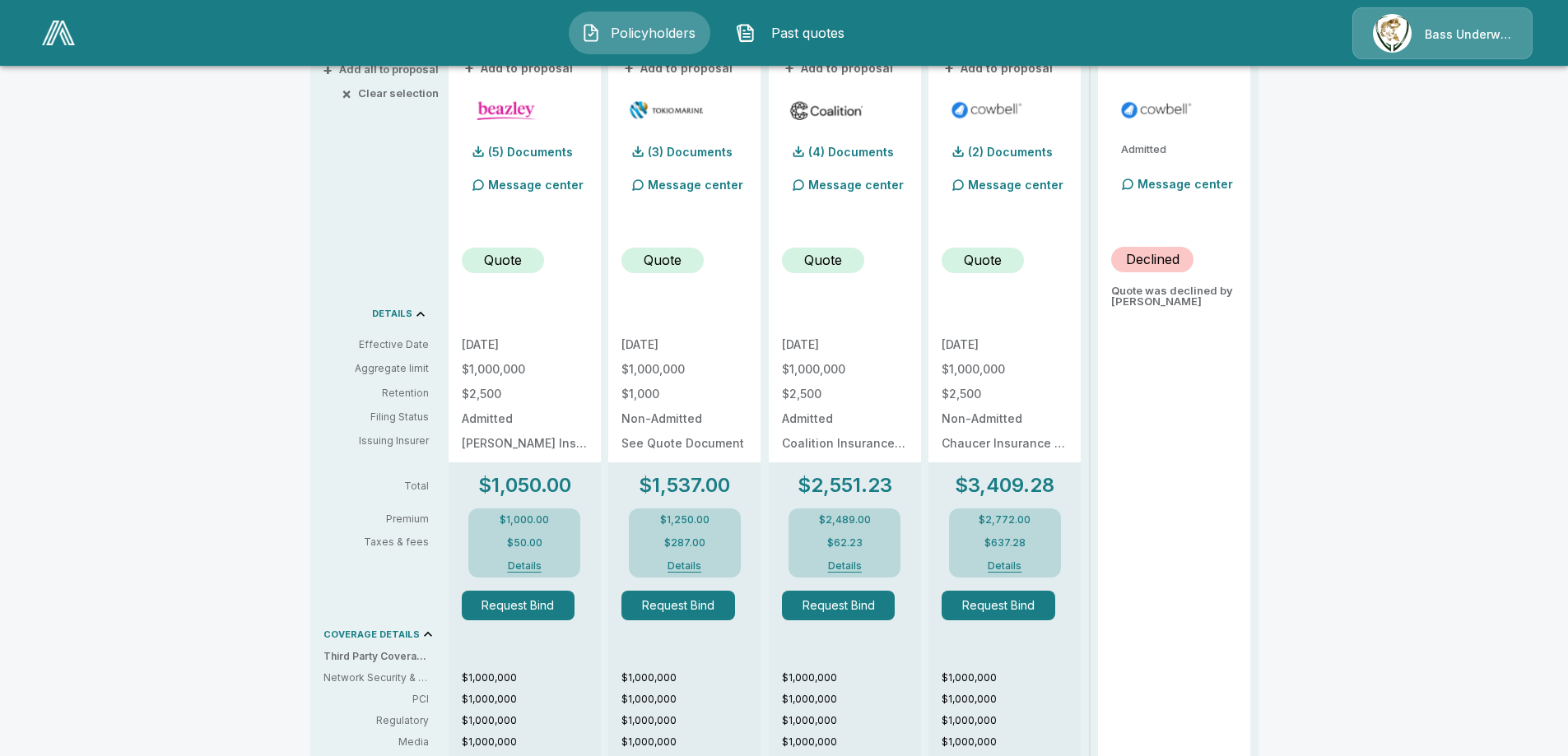
scroll to position [411, 0]
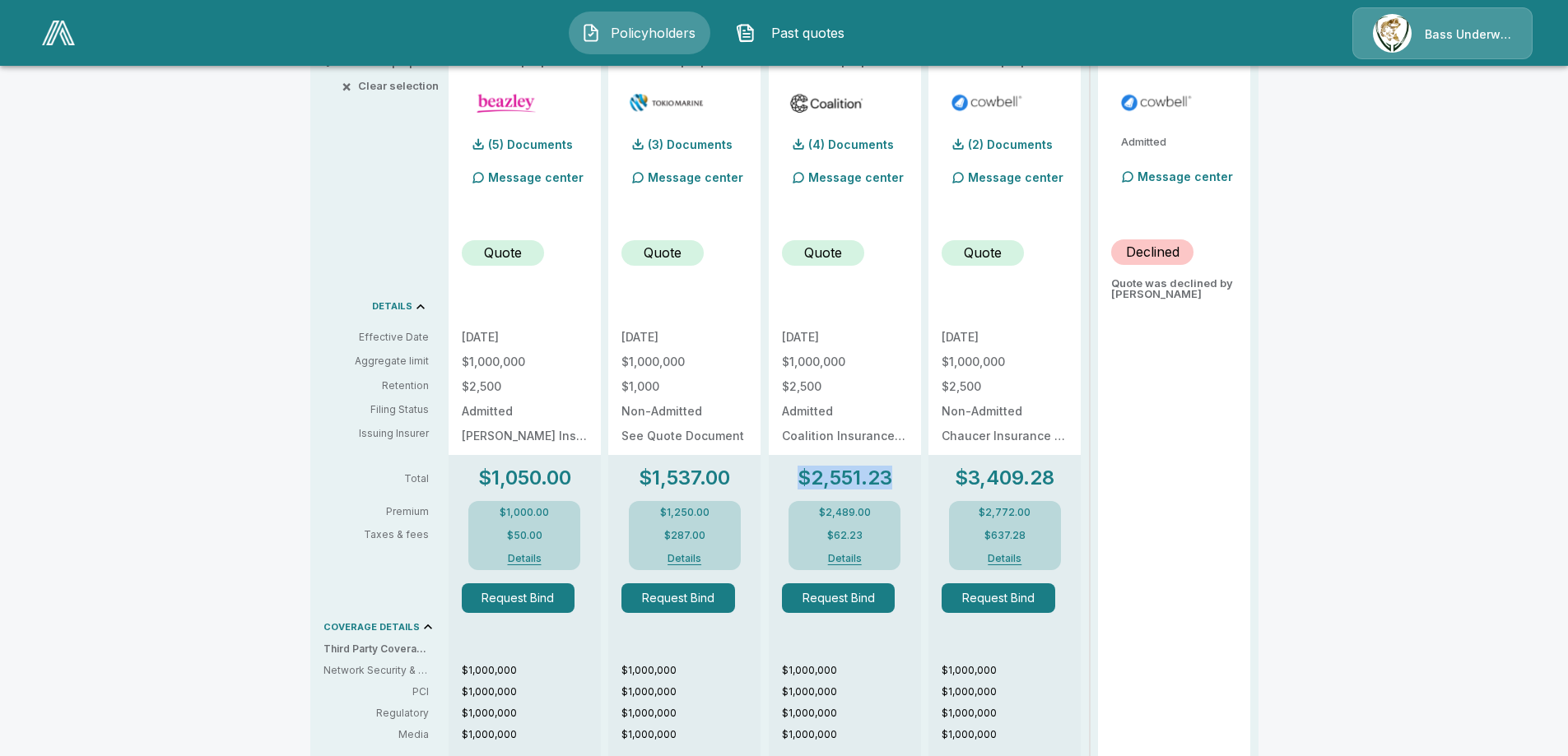
drag, startPoint x: 804, startPoint y: 478, endPoint x: 895, endPoint y: 481, distance: 91.0
click at [892, 481] on p "$2,551.23" at bounding box center [844, 478] width 94 height 20
click at [747, 482] on div "$1,537.00 $1,250.00 $287.00 Details" at bounding box center [684, 519] width 126 height 102
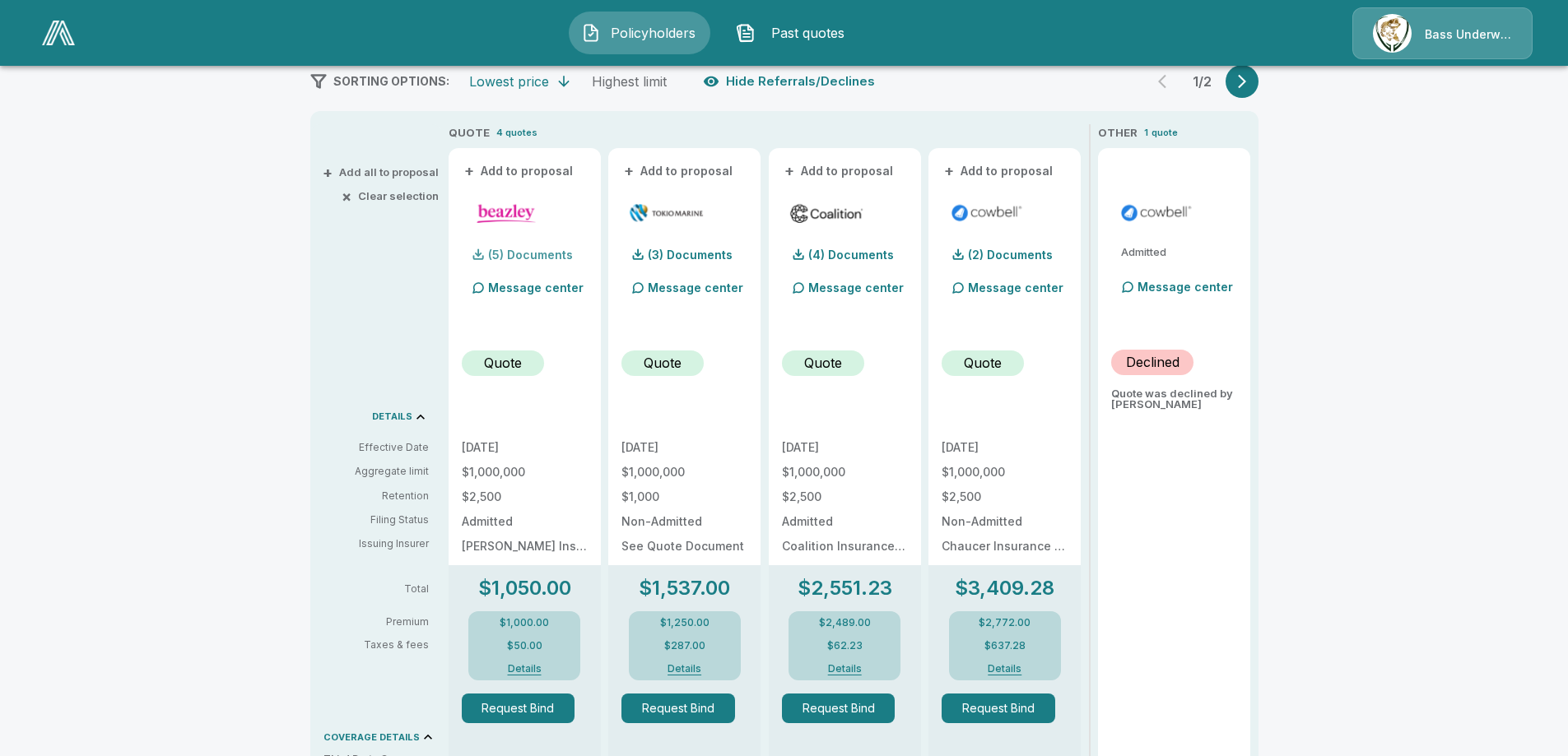
scroll to position [246, 0]
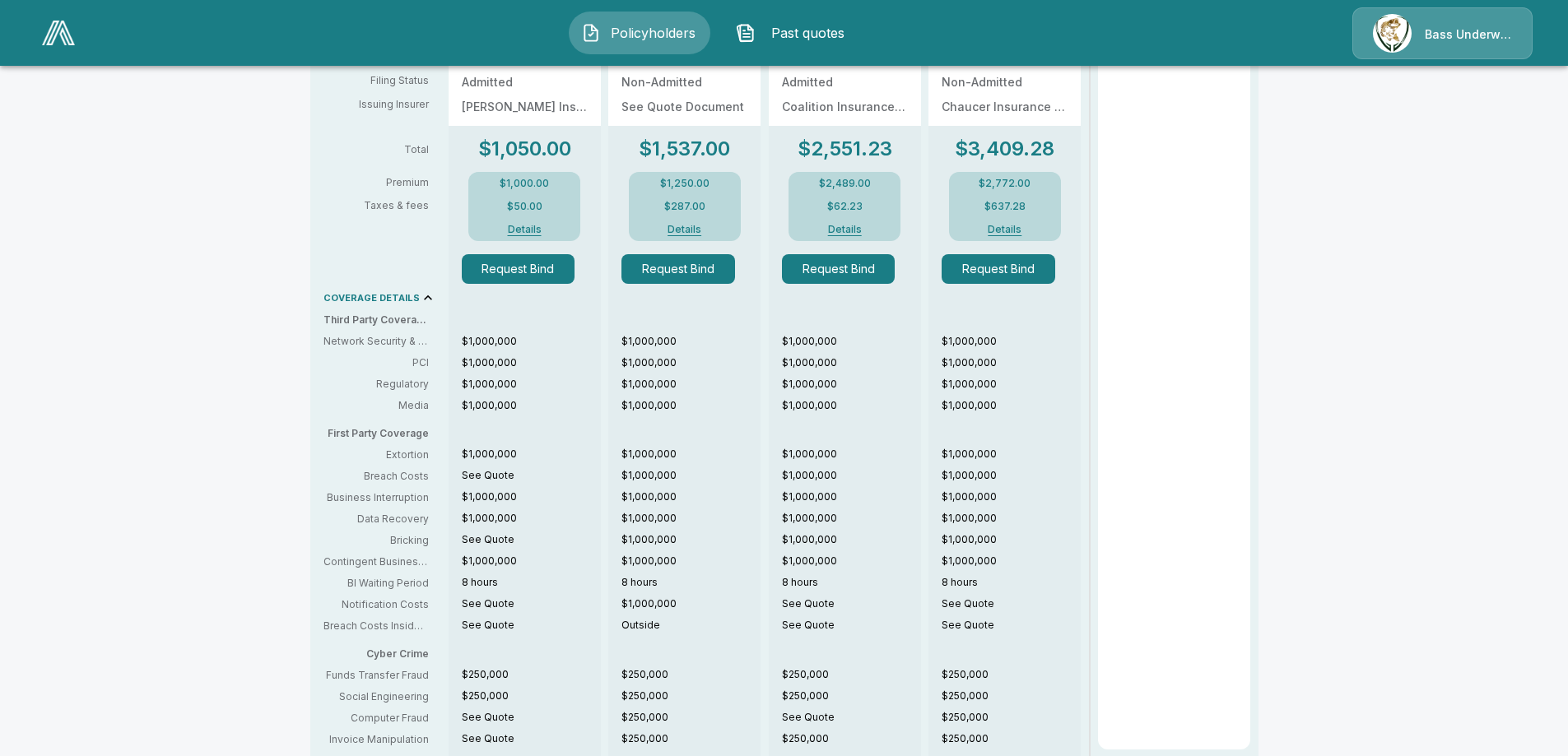
click at [1136, 272] on div "Admitted Message center Declined Quote was declined by Cowbell" at bounding box center [1173, 229] width 152 height 1041
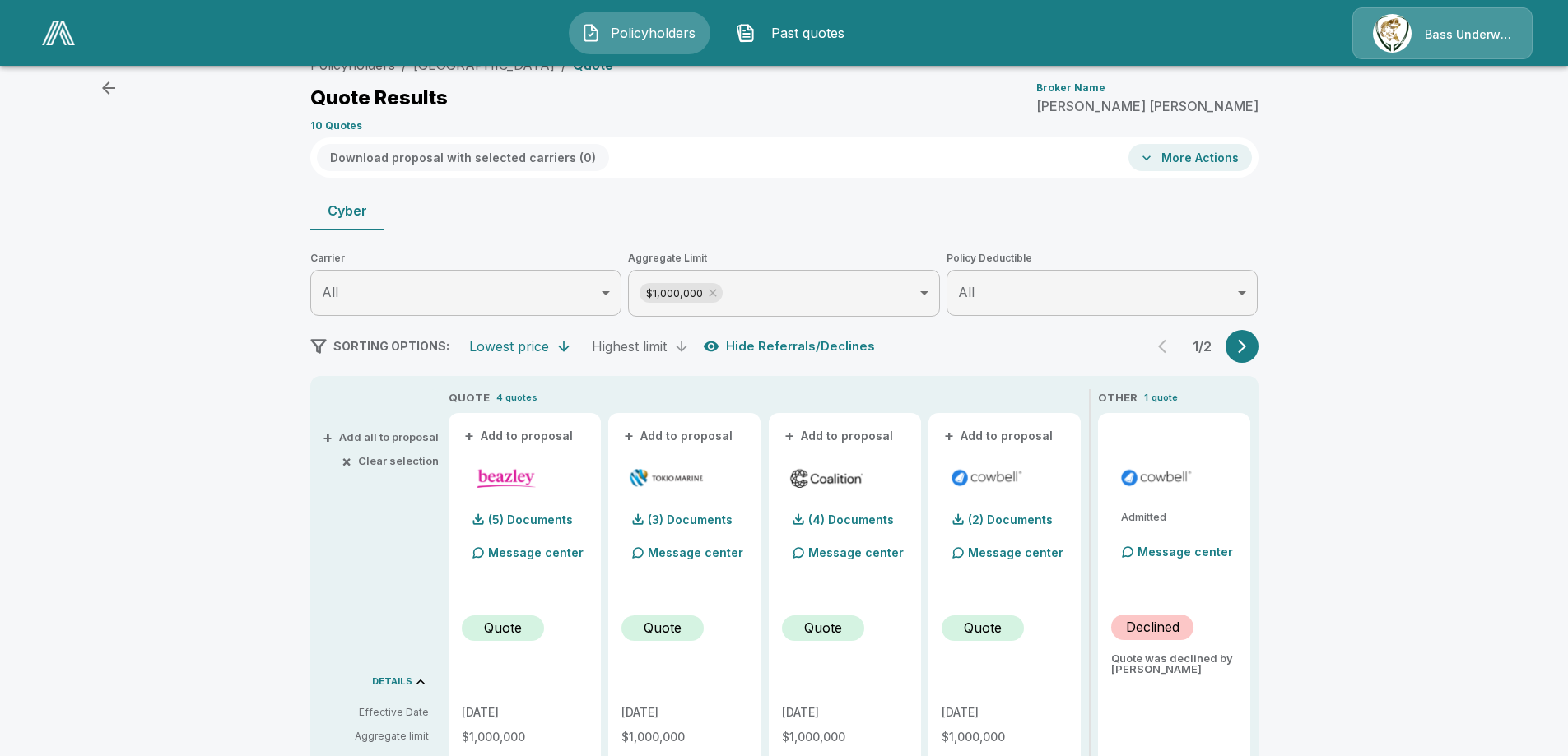
scroll to position [0, 0]
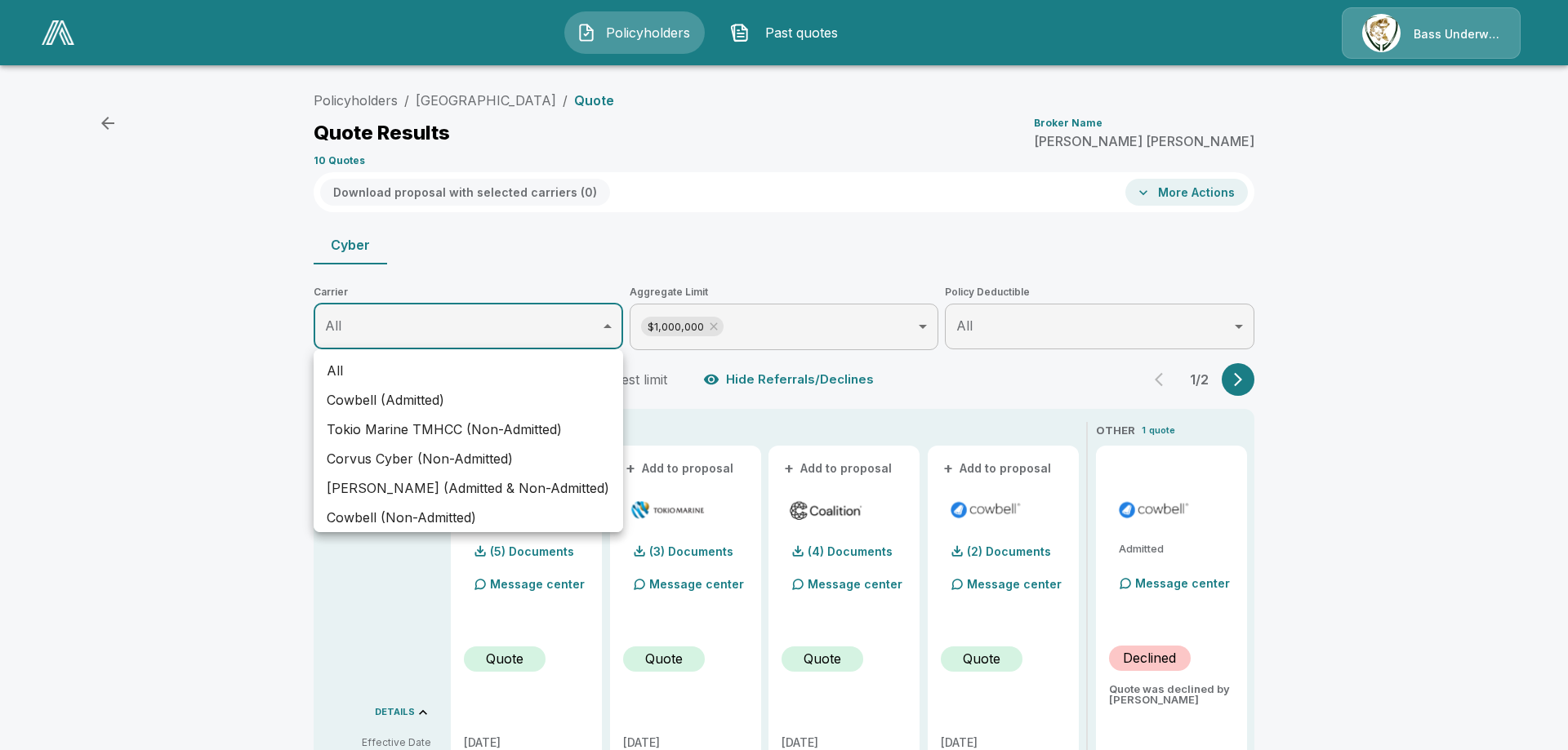
click at [178, 322] on div at bounding box center [784, 375] width 1568 height 750
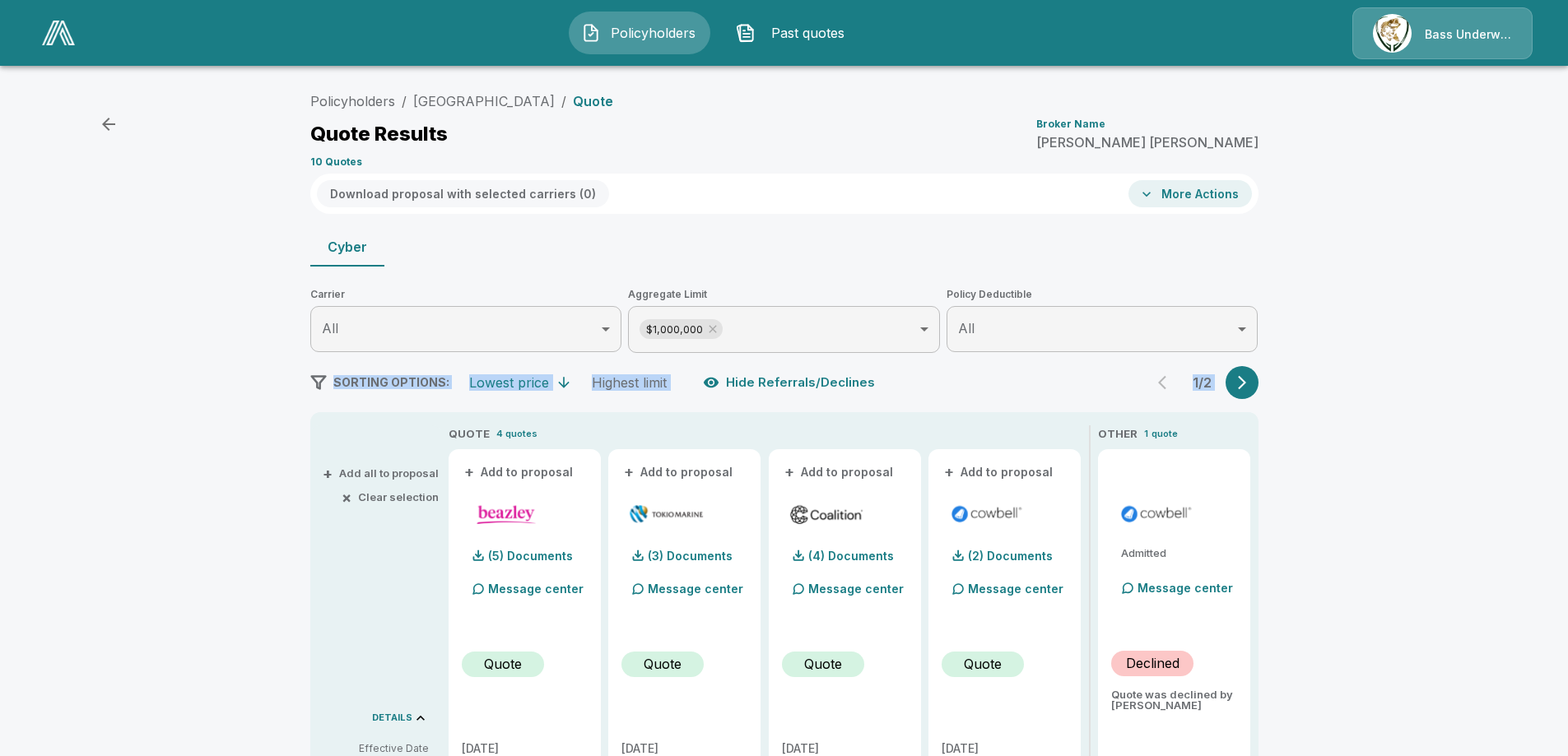
drag, startPoint x: 227, startPoint y: 414, endPoint x: 165, endPoint y: 393, distance: 65.5
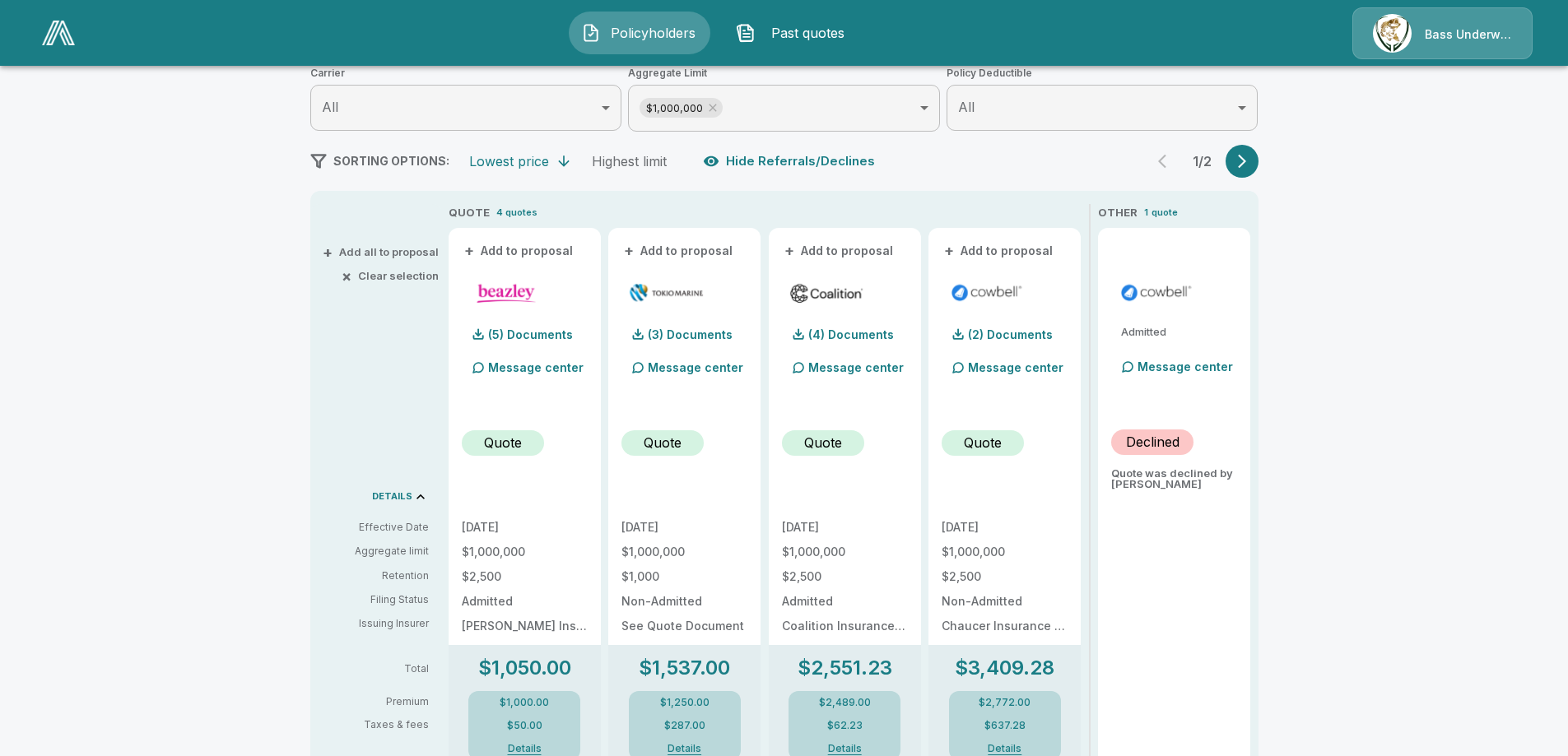
scroll to position [246, 0]
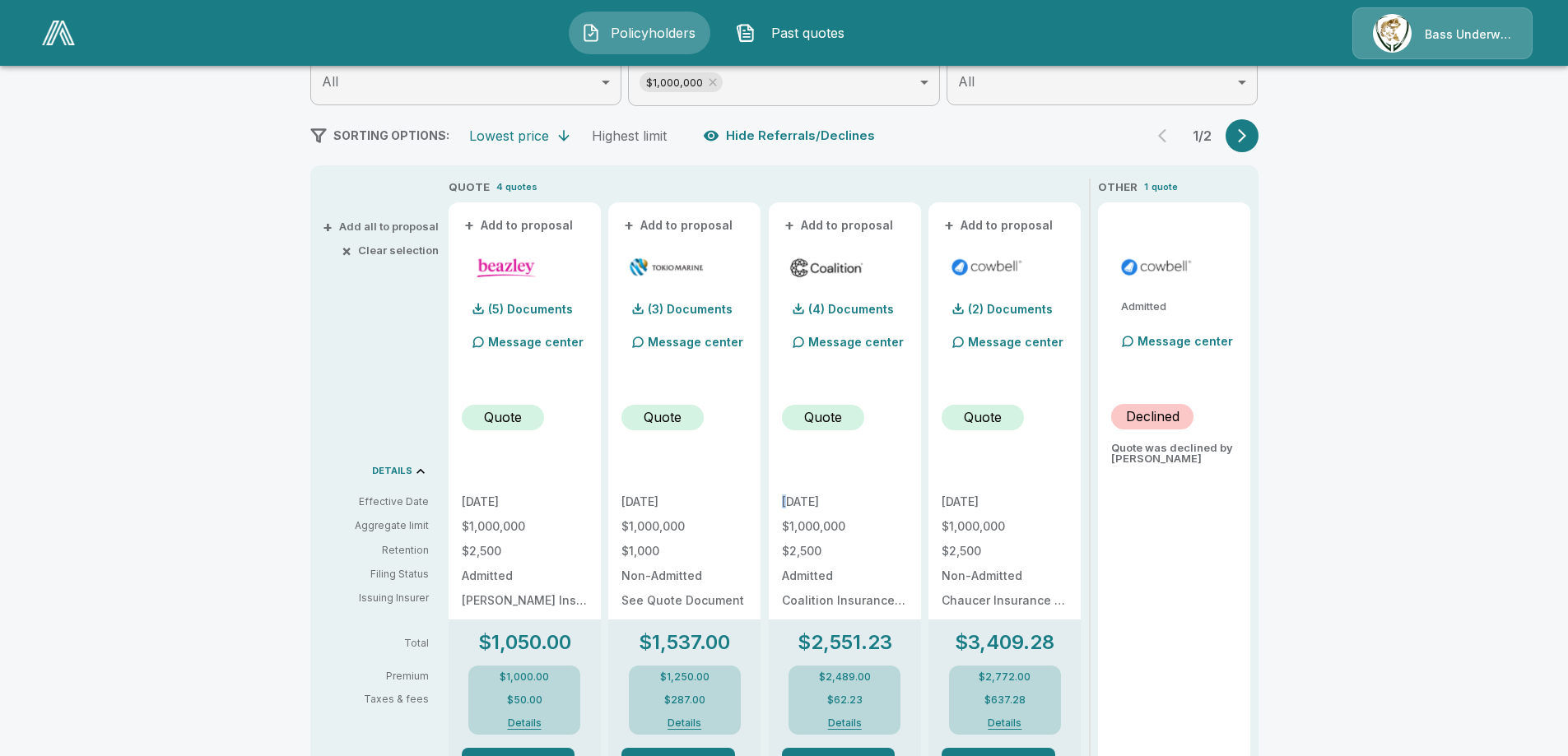
click at [788, 500] on p "[DATE]" at bounding box center [844, 502] width 126 height 12
click at [746, 490] on div "10/1/2025 $1,000,000 $1,000 Non-Admitted See Quote Document" at bounding box center [684, 531] width 126 height 176
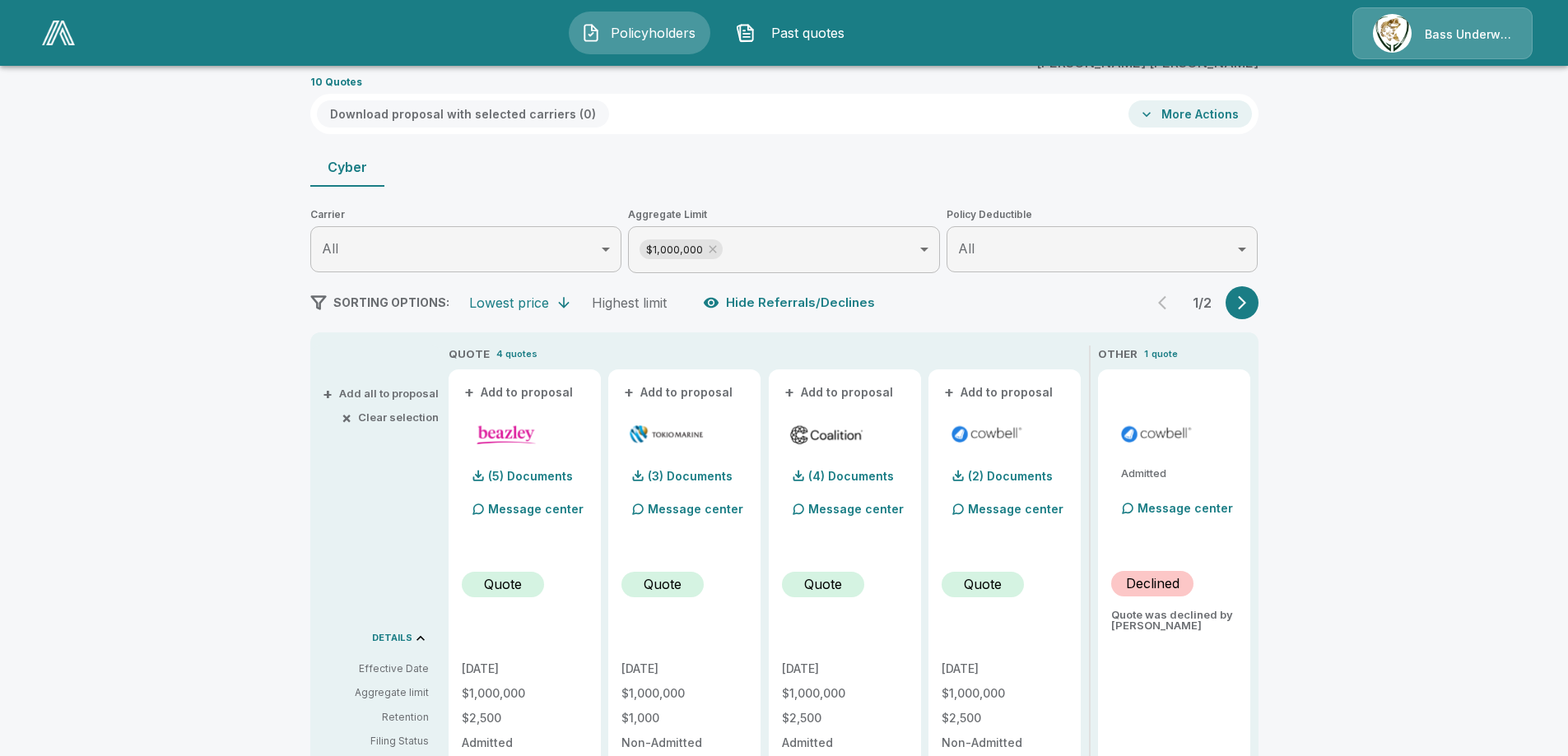
scroll to position [0, 0]
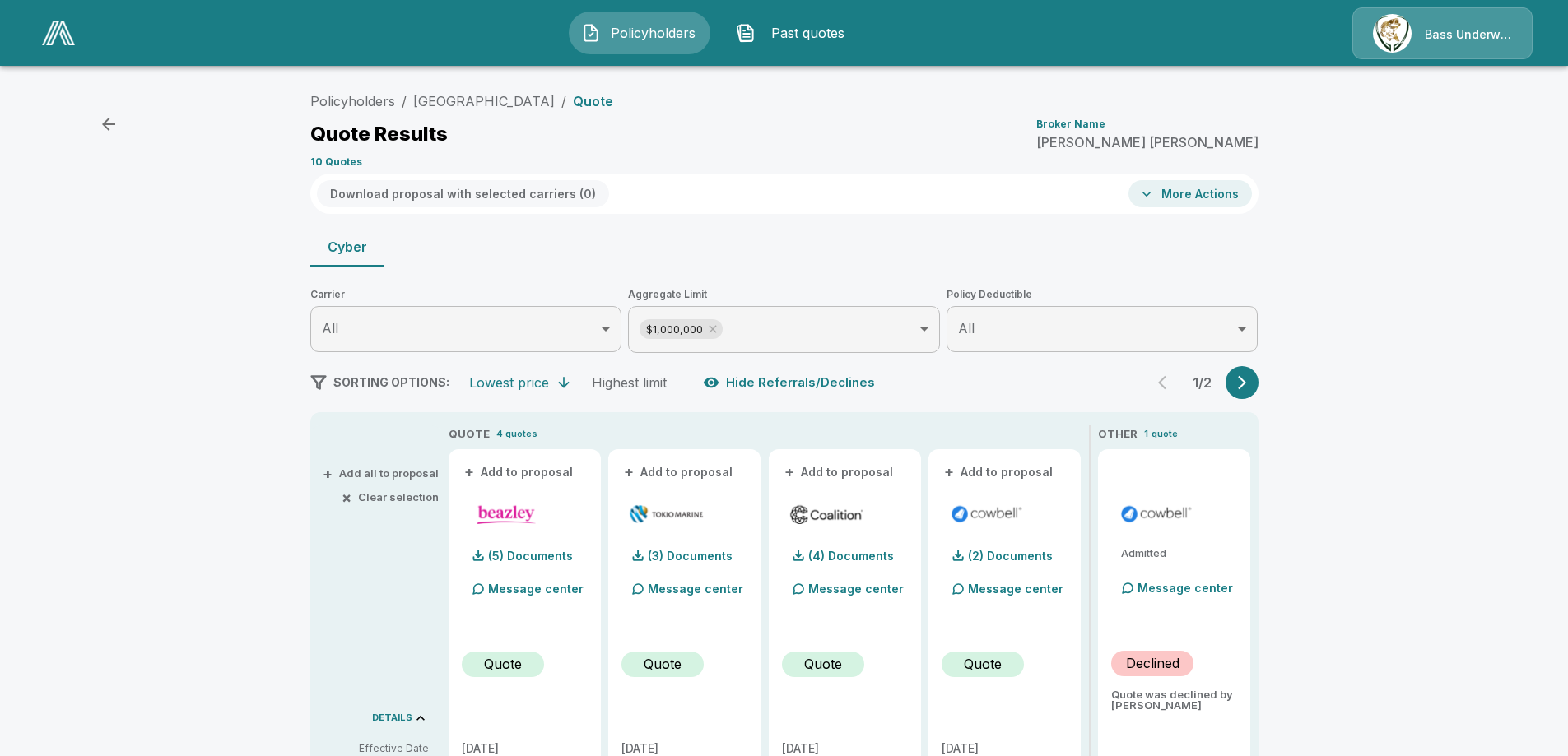
click at [114, 130] on icon "button" at bounding box center [109, 124] width 20 height 20
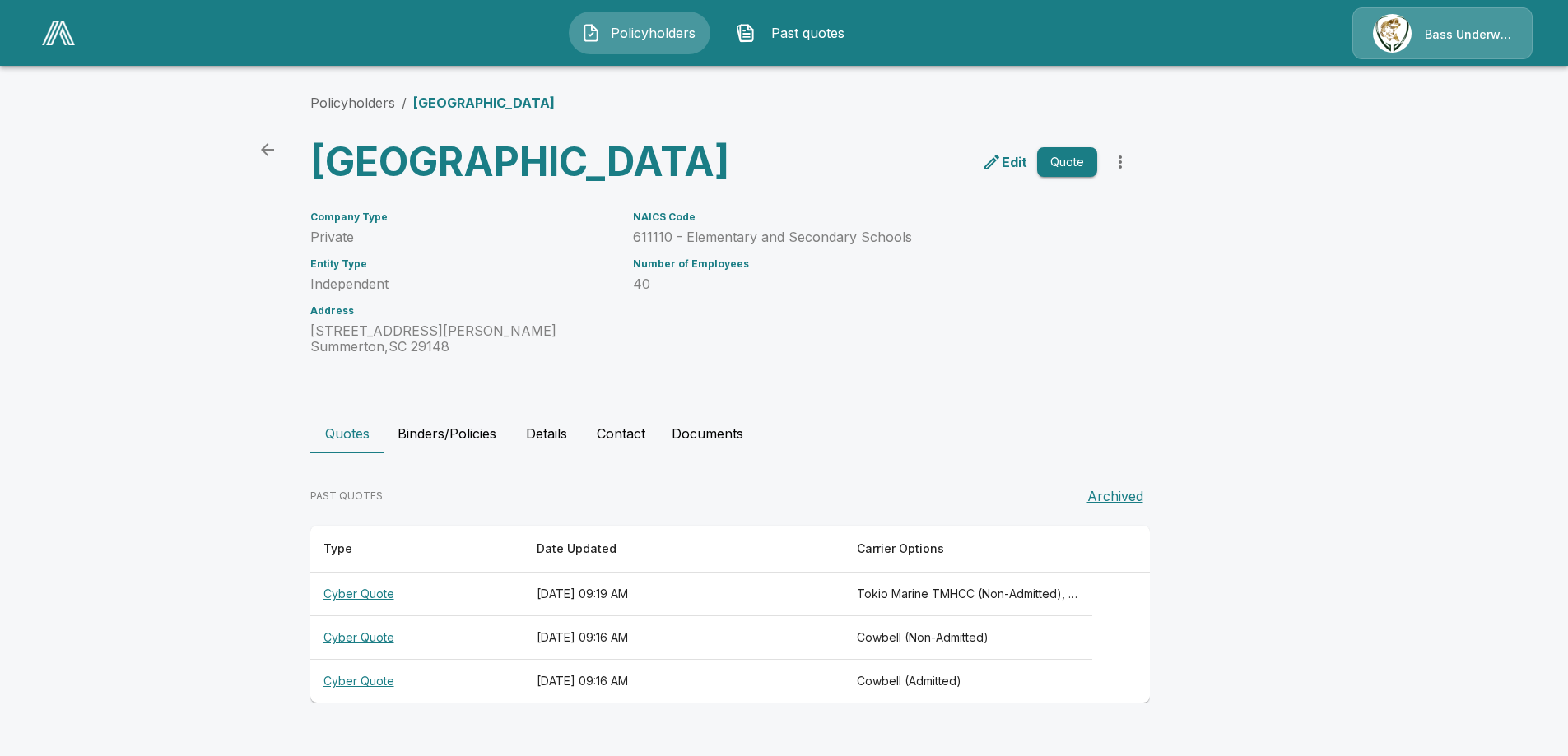
scroll to position [24, 0]
click at [1001, 163] on icon "edit" at bounding box center [992, 162] width 20 height 20
click at [381, 614] on th "Cyber Quote" at bounding box center [416, 594] width 213 height 43
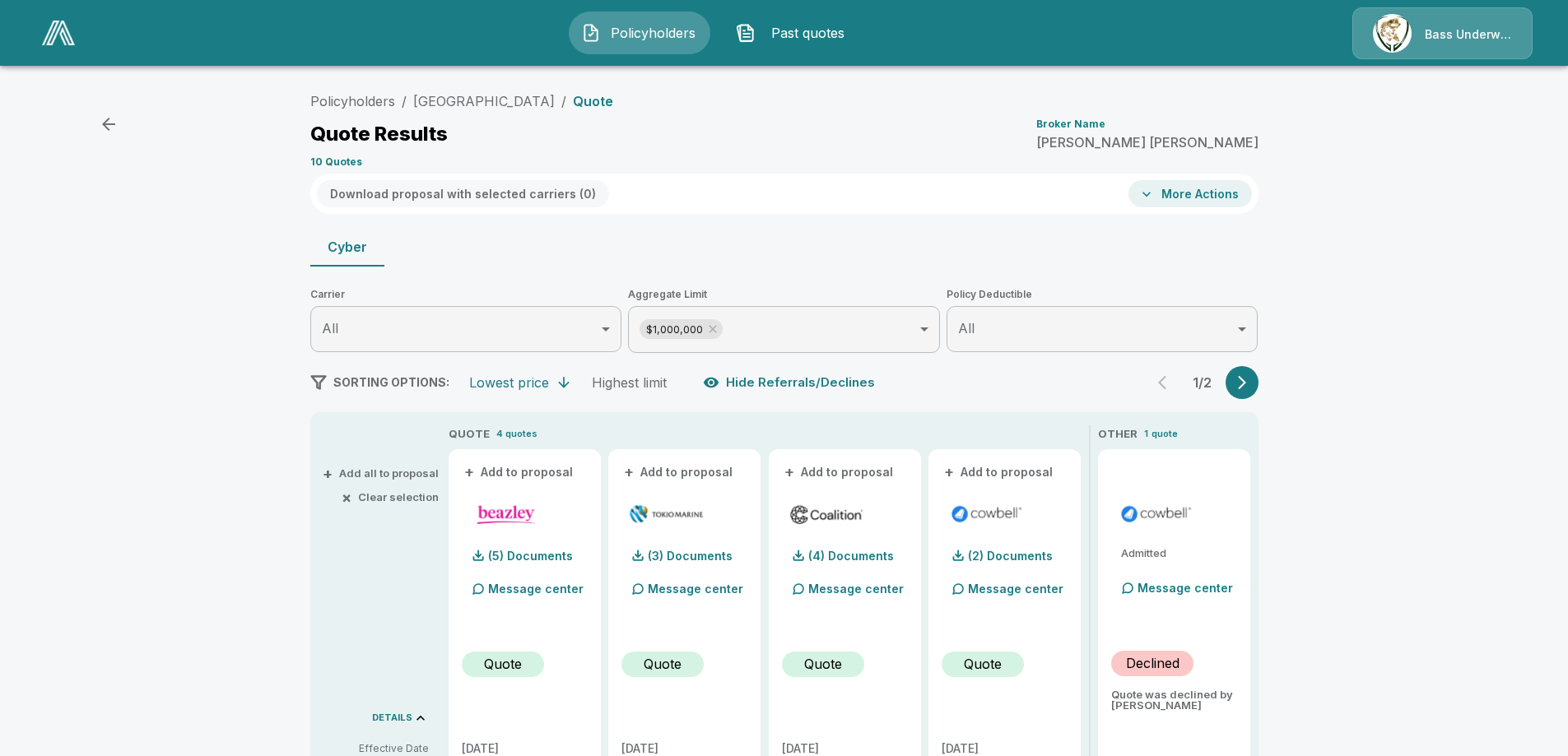
click at [104, 132] on icon "button" at bounding box center [109, 124] width 20 height 20
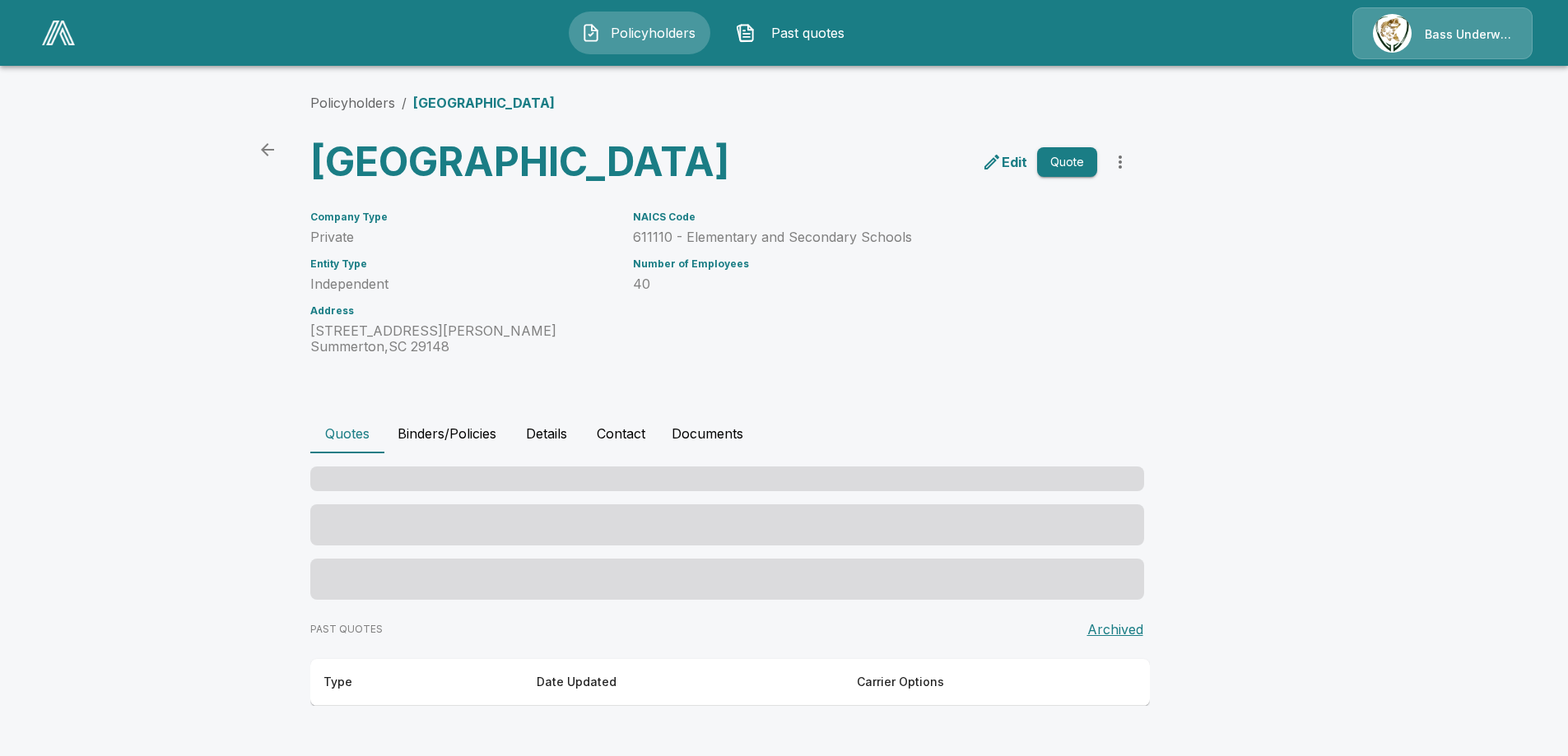
scroll to position [24, 0]
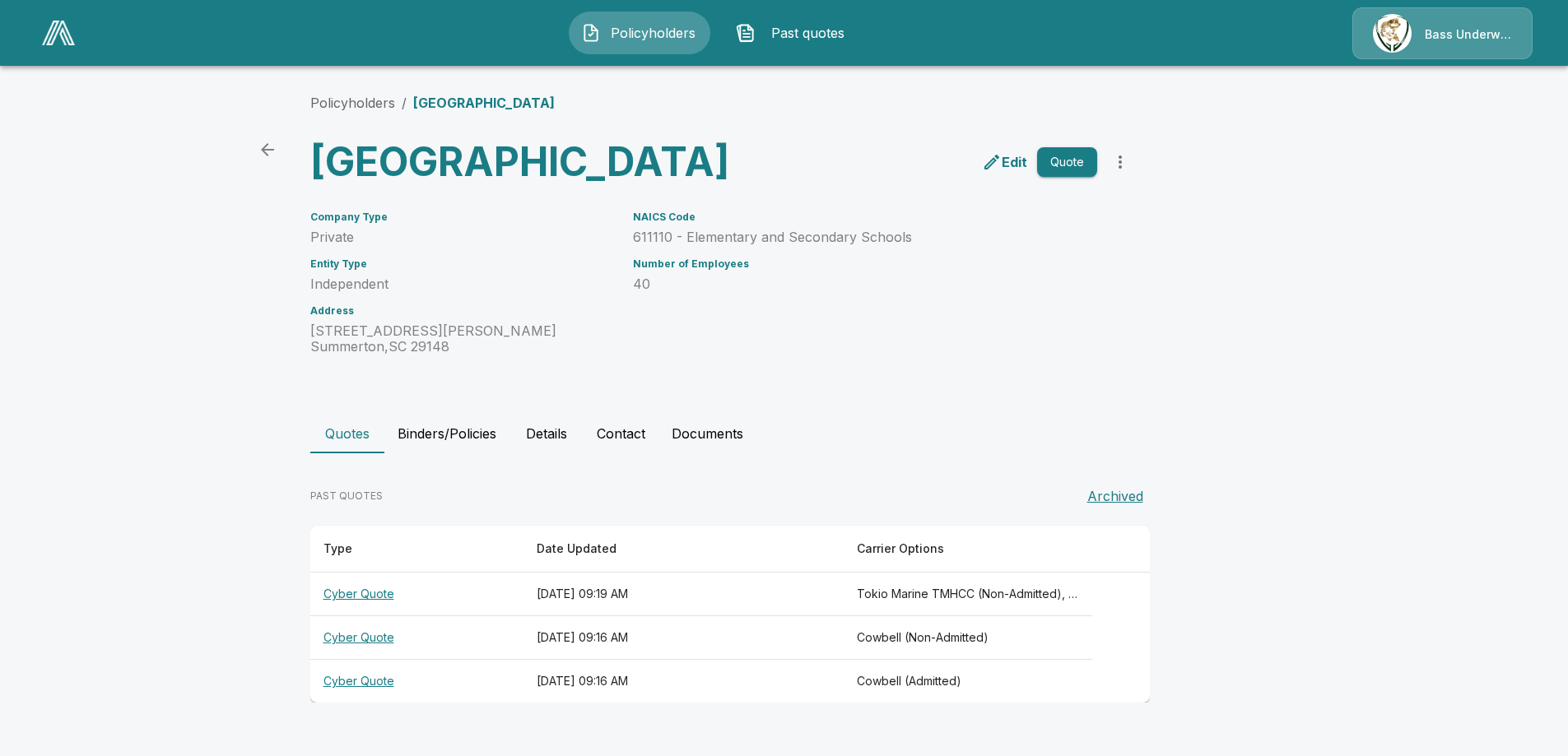
click at [363, 613] on th "Cyber Quote" at bounding box center [416, 594] width 213 height 43
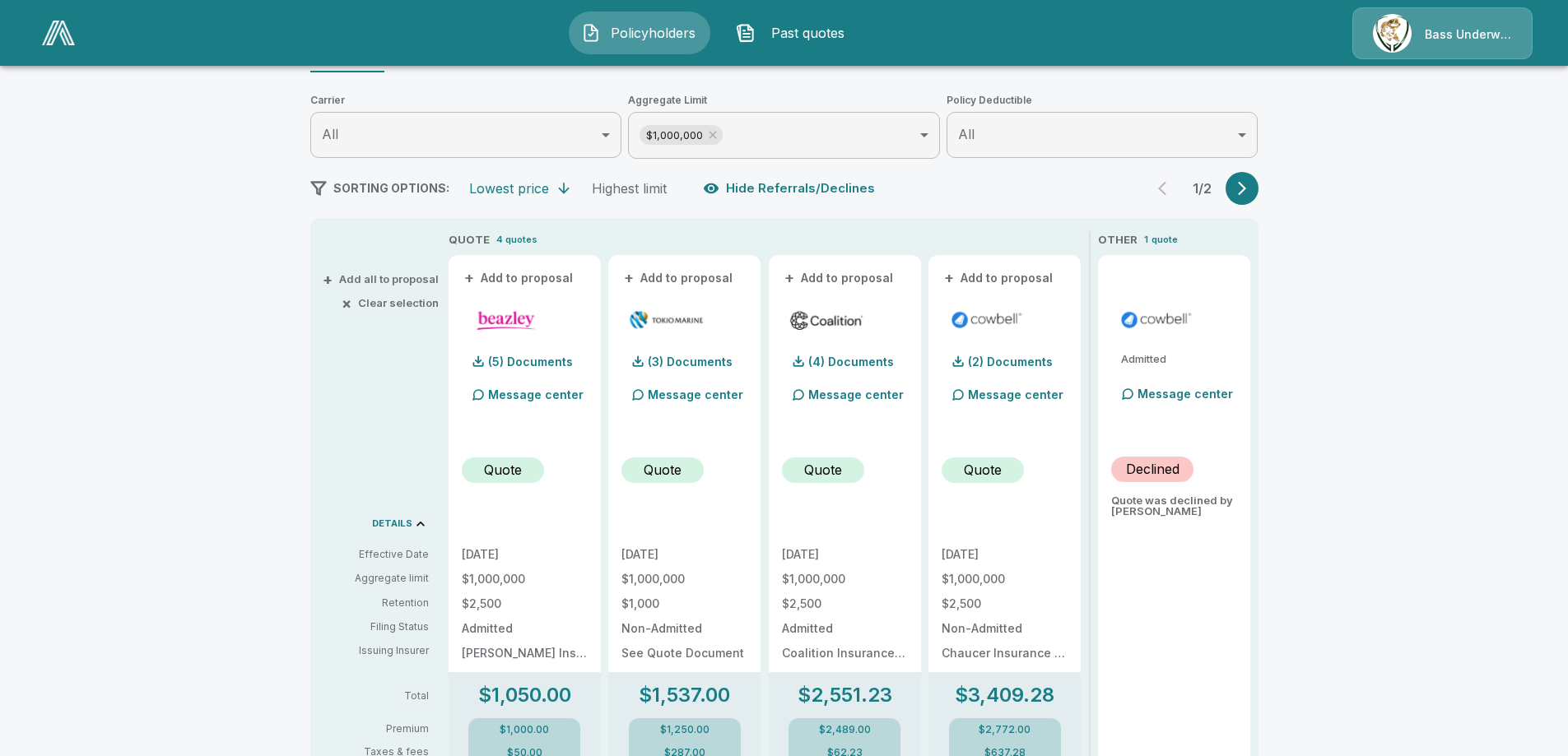
scroll to position [165, 0]
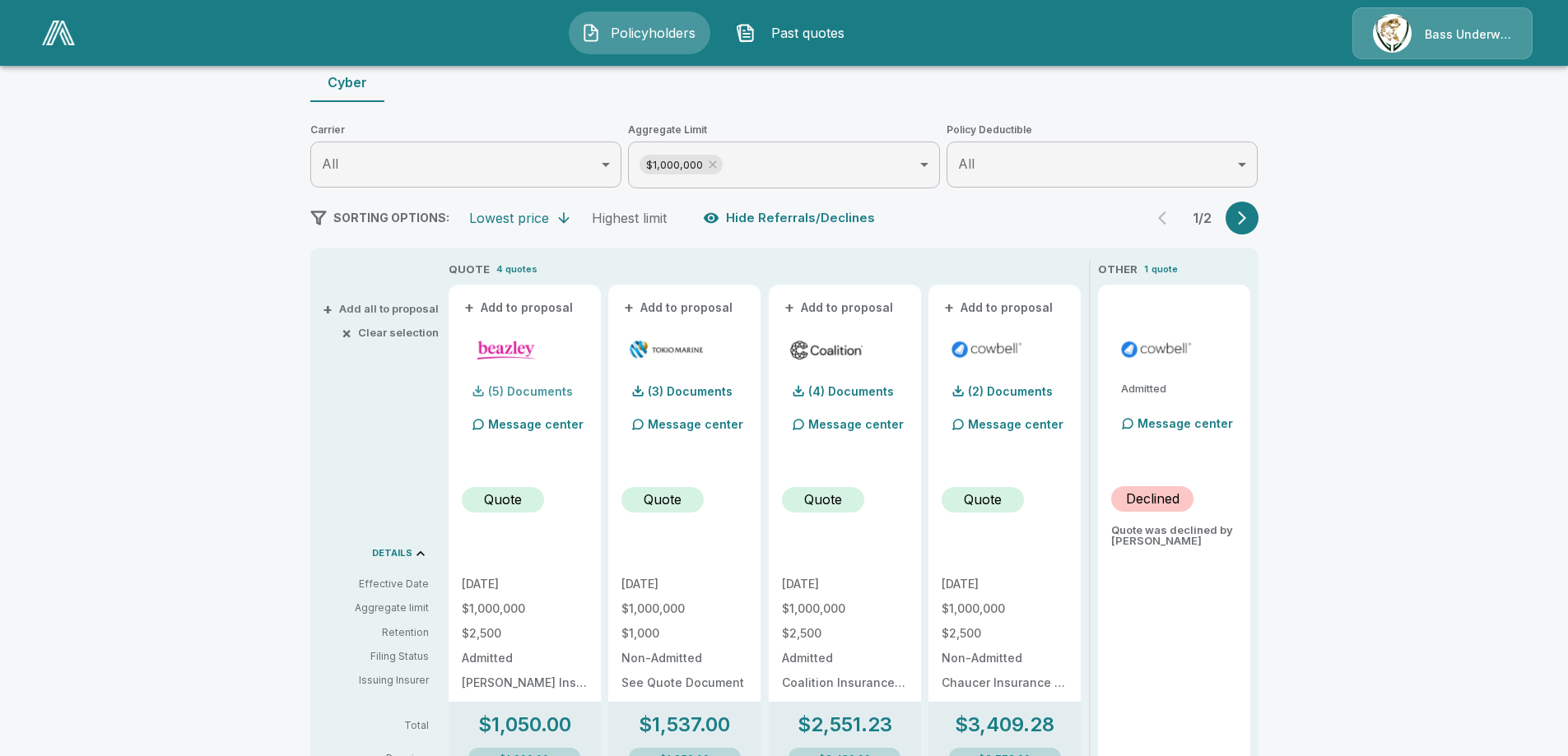
click at [547, 393] on p "(5) Documents" at bounding box center [530, 392] width 84 height 12
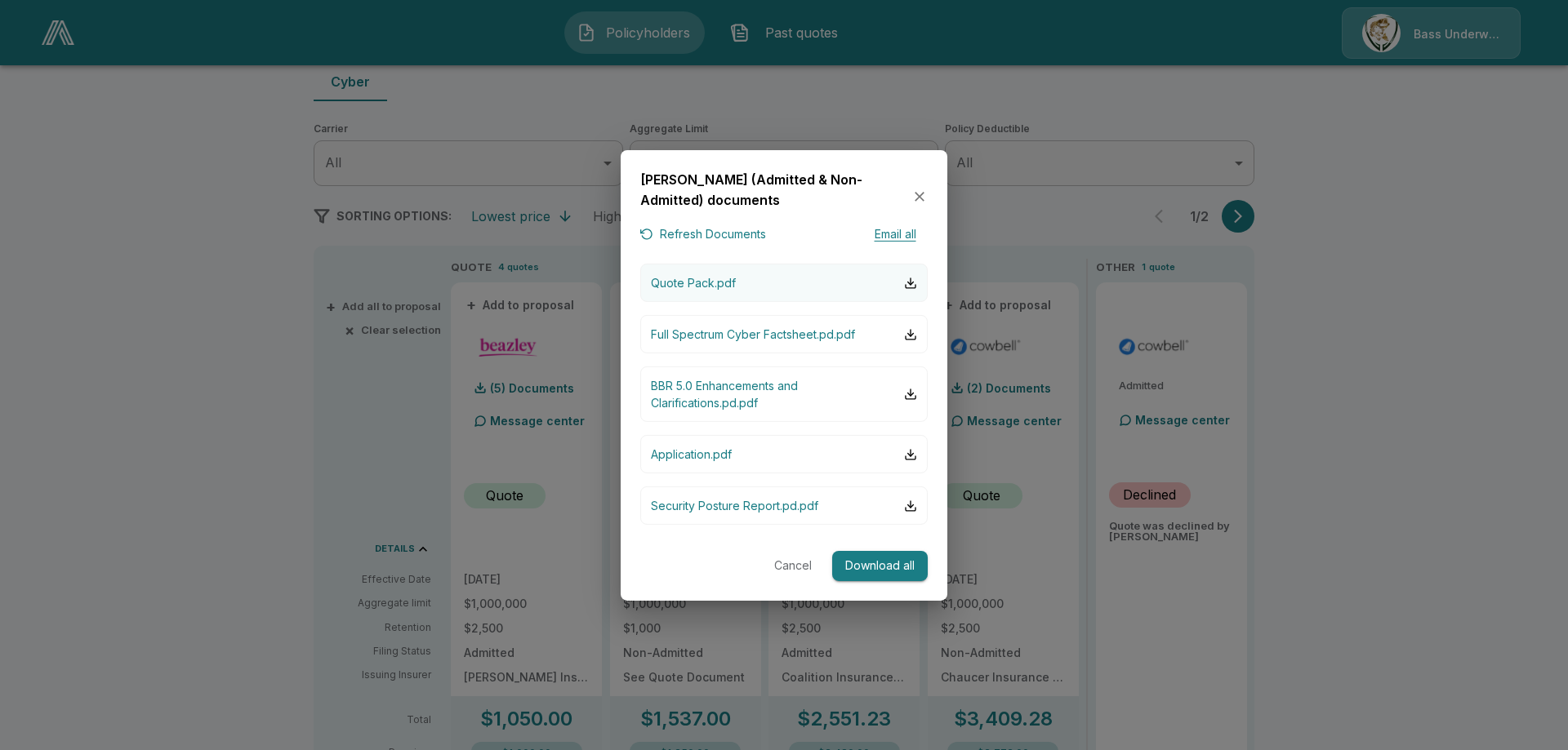
click at [691, 281] on p "Quote Pack.pdf" at bounding box center [693, 283] width 85 height 18
click at [924, 197] on icon "button" at bounding box center [919, 197] width 17 height 17
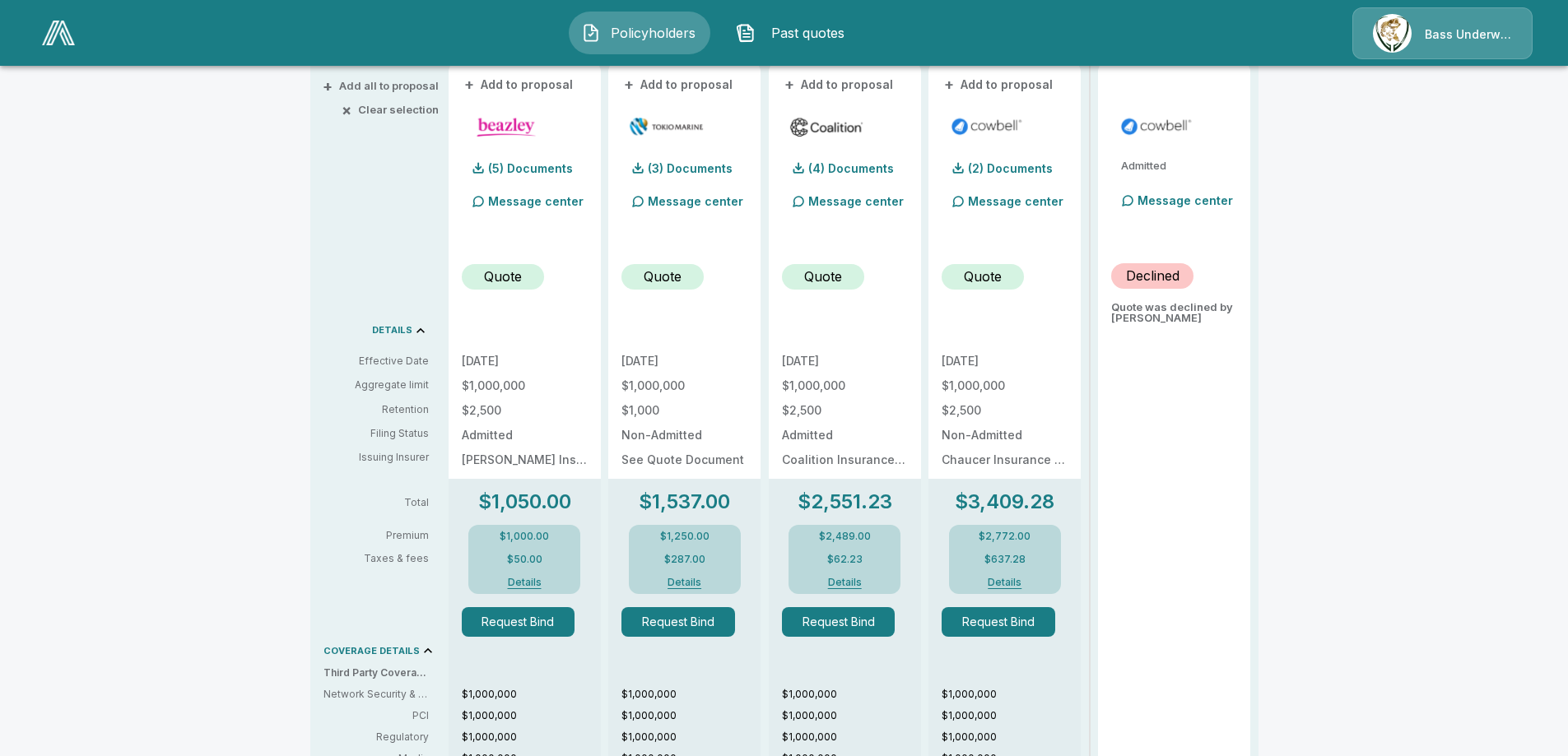
scroll to position [291, 0]
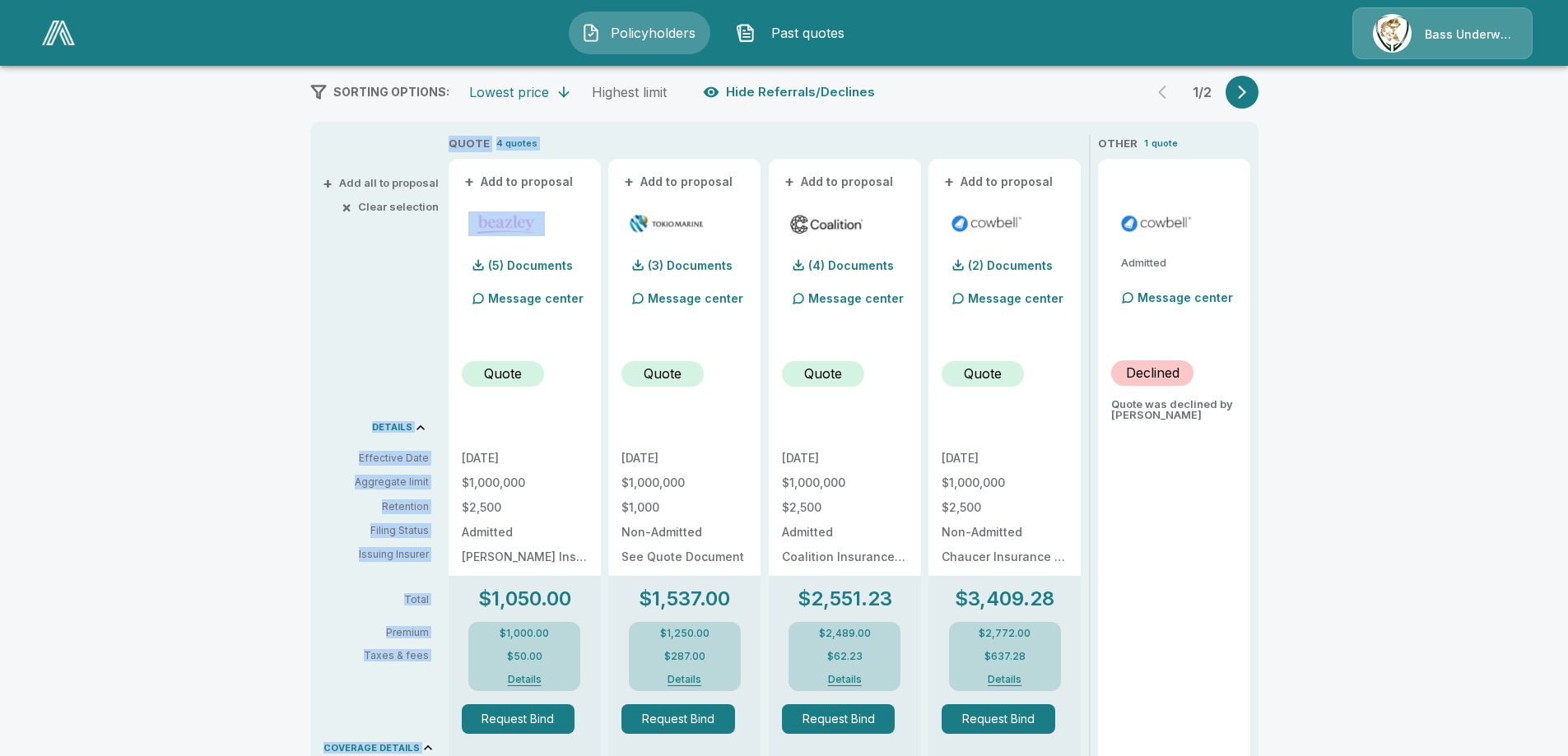
drag, startPoint x: 470, startPoint y: 211, endPoint x: 406, endPoint y: 209, distance: 64.0
click at [437, 201] on div "+ Add all to proposal × Clear selection DETAILS Effective Date Aggregate limit …" at bounding box center [784, 682] width 948 height 1122
click at [315, 307] on div "Policyholders / [GEOGRAPHIC_DATA] / Quote Quote Results Broker Name [PERSON_NAM…" at bounding box center [784, 633] width 988 height 1680
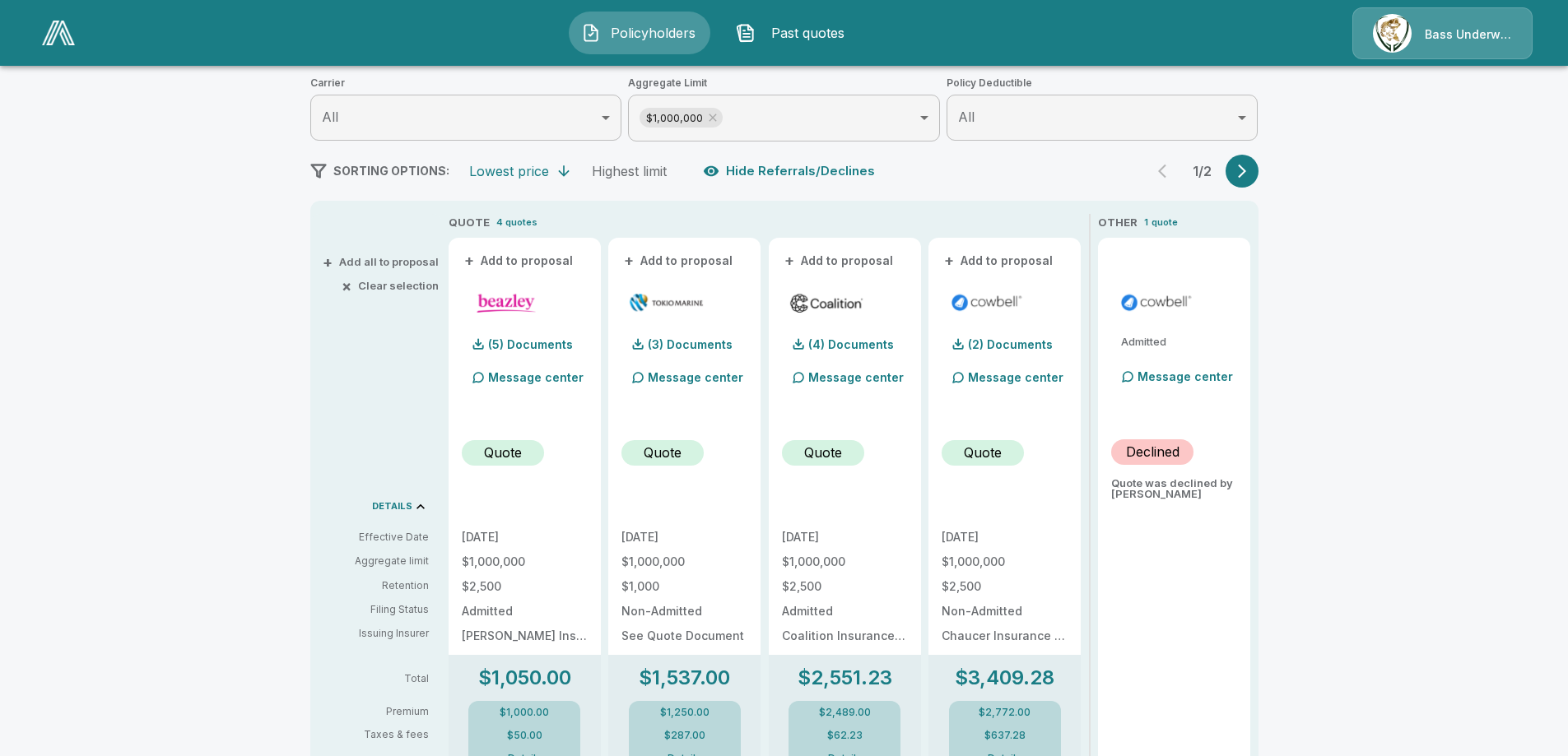
scroll to position [208, 0]
